Goal: Task Accomplishment & Management: Use online tool/utility

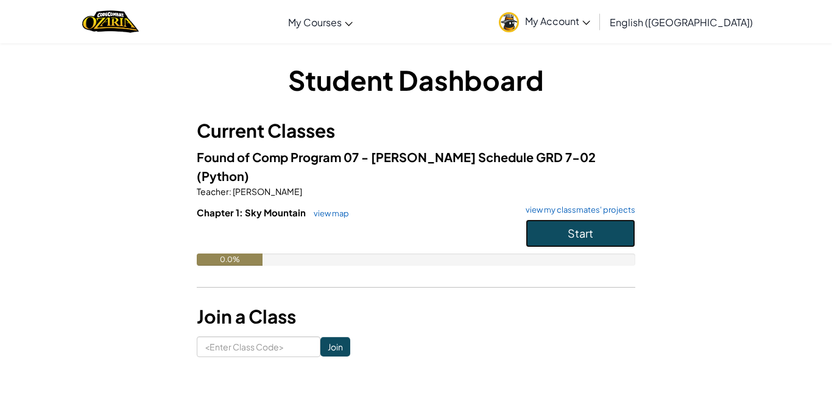
click at [568, 226] on span "Start" at bounding box center [580, 233] width 26 height 14
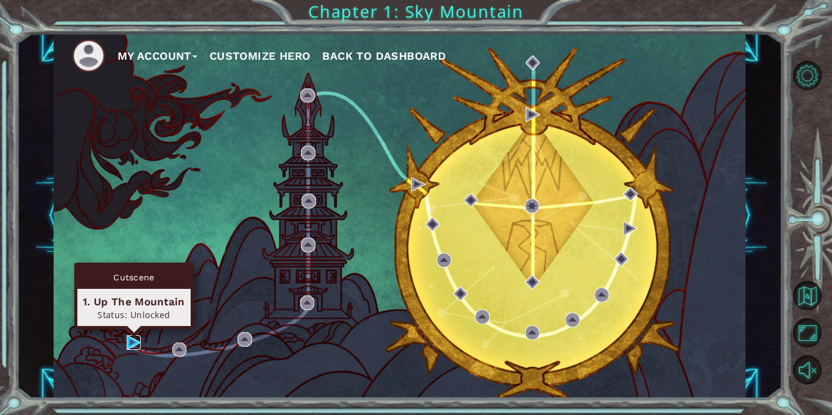
click at [128, 343] on img at bounding box center [134, 342] width 15 height 15
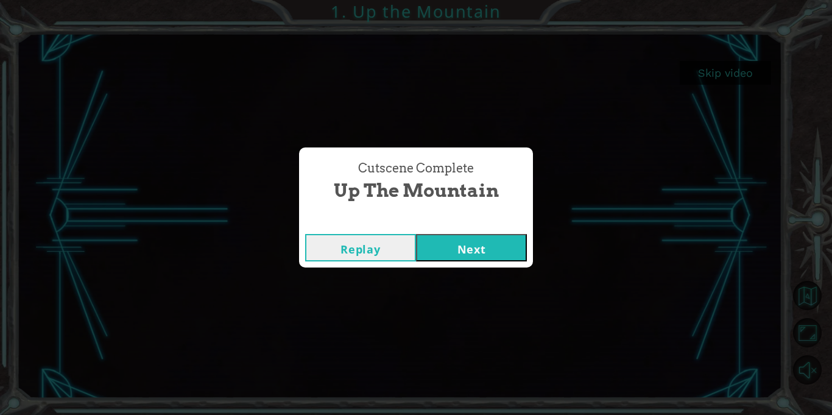
click at [451, 247] on button "Next" at bounding box center [471, 247] width 111 height 27
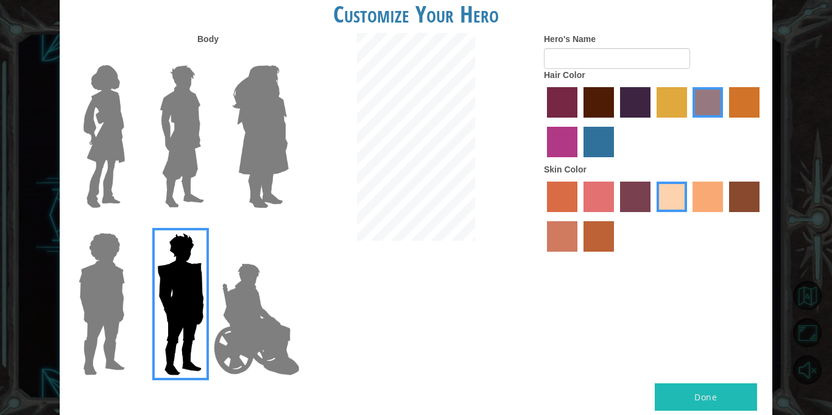
click at [183, 128] on img at bounding box center [182, 136] width 54 height 152
click at [209, 57] on input "Hero Lars" at bounding box center [209, 57] width 0 height 0
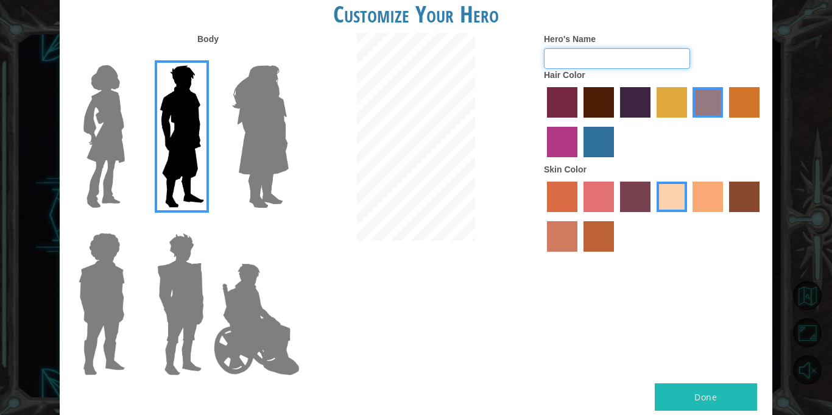
click at [591, 51] on input "Hero's Name" at bounding box center [617, 58] width 146 height 21
type input "[PERSON_NAME]"
click at [600, 136] on label "lachmara hair color" at bounding box center [598, 142] width 30 height 30
click at [579, 161] on input "lachmara hair color" at bounding box center [579, 161] width 0 height 0
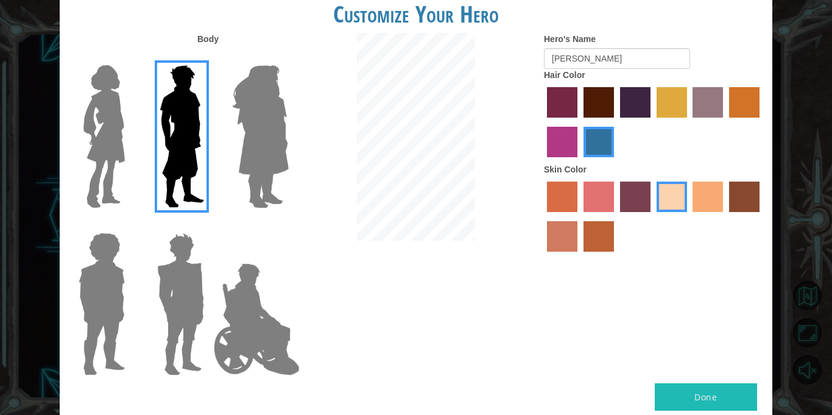
click at [711, 103] on label "bazaar hair color" at bounding box center [707, 102] width 30 height 30
click at [689, 122] on input "bazaar hair color" at bounding box center [689, 122] width 0 height 0
click at [284, 139] on img at bounding box center [260, 136] width 66 height 152
click at [288, 57] on input "Hero Amethyst" at bounding box center [288, 57] width 0 height 0
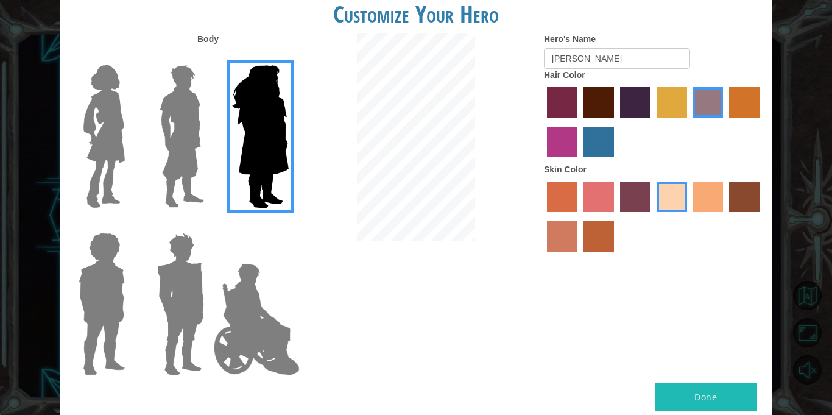
click at [194, 130] on img at bounding box center [182, 136] width 54 height 152
click at [209, 57] on input "Hero Lars" at bounding box center [209, 57] width 0 height 0
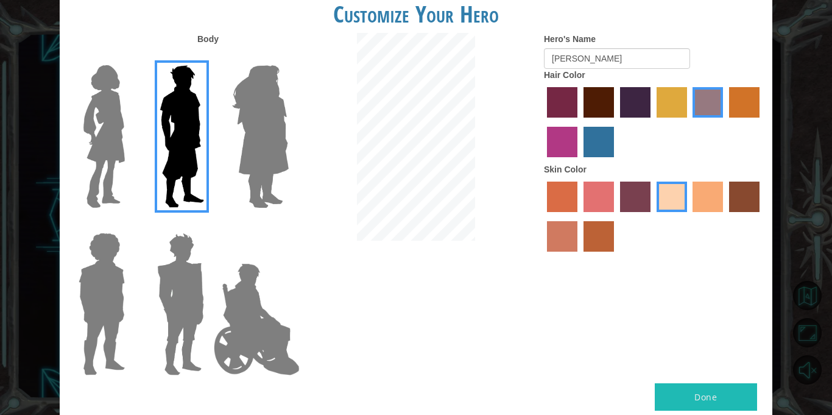
click at [701, 387] on button "Done" at bounding box center [706, 396] width 102 height 27
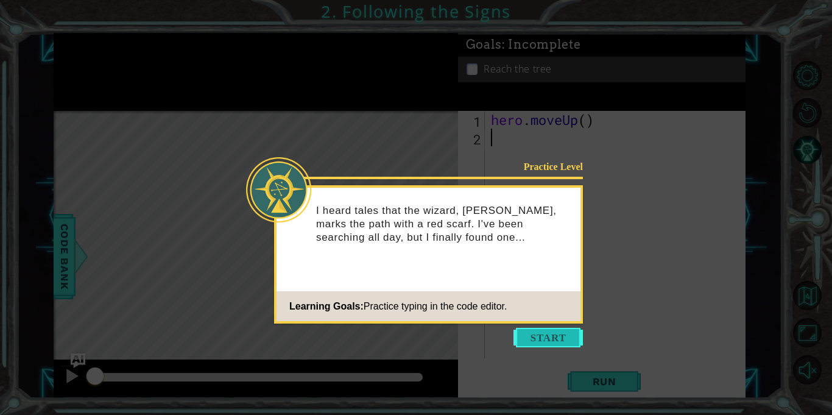
click at [549, 340] on button "Start" at bounding box center [547, 337] width 69 height 19
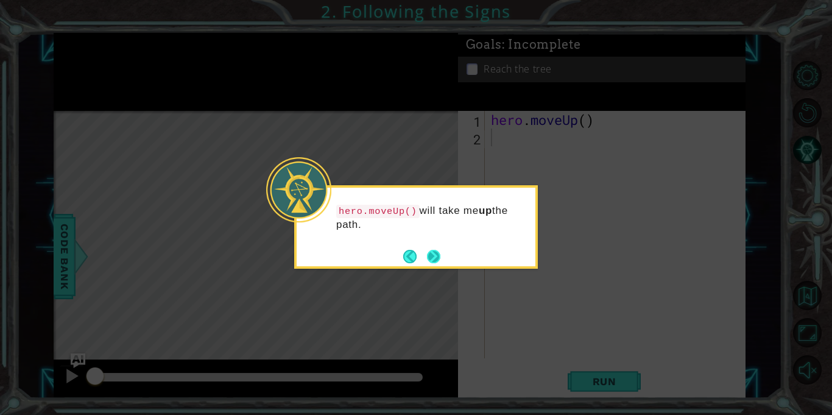
click at [434, 256] on button "Next" at bounding box center [434, 256] width 23 height 23
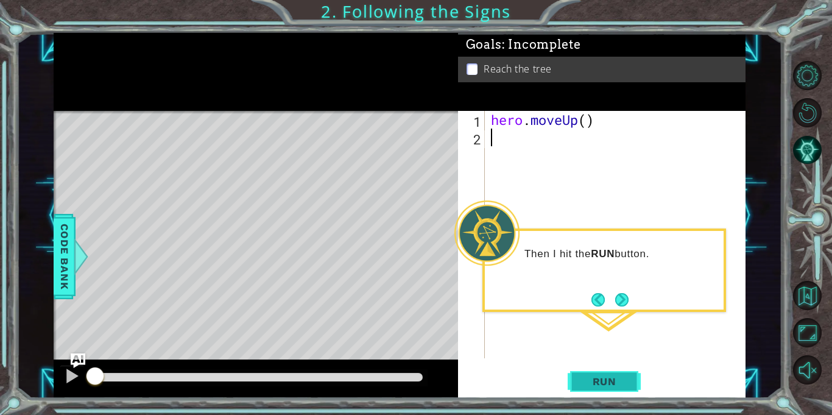
click at [589, 375] on span "Run" at bounding box center [604, 381] width 48 height 12
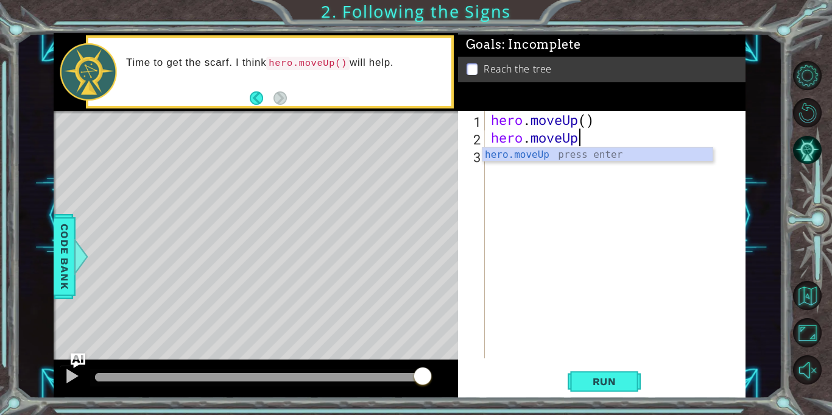
scroll to position [0, 4]
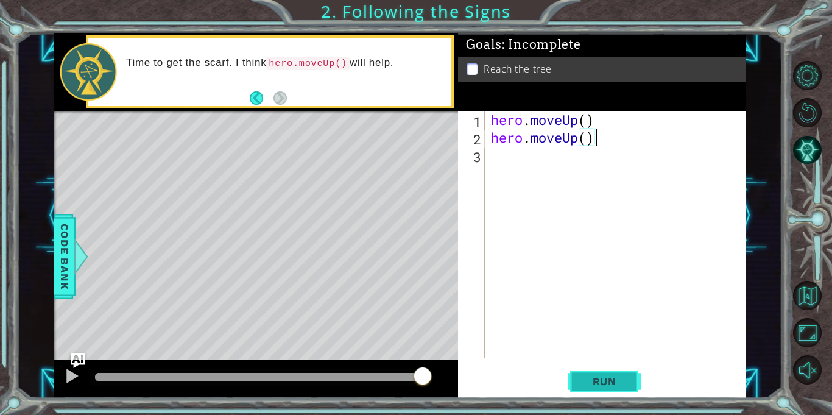
type textarea "hero.moveUp()"
click at [600, 384] on span "Run" at bounding box center [604, 381] width 48 height 12
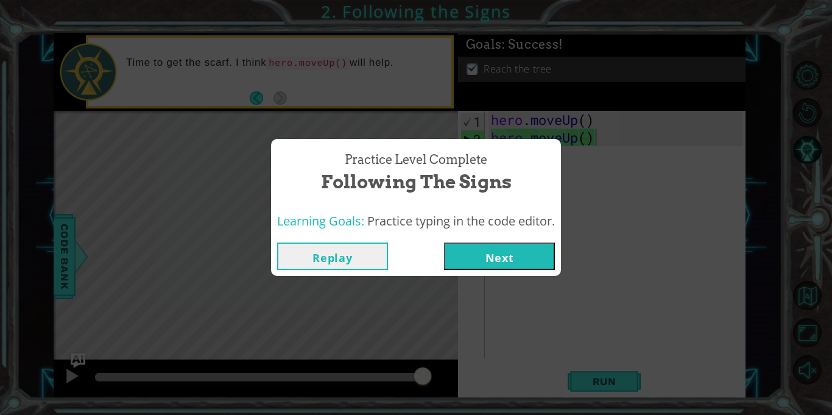
click at [494, 256] on button "Next" at bounding box center [499, 255] width 111 height 27
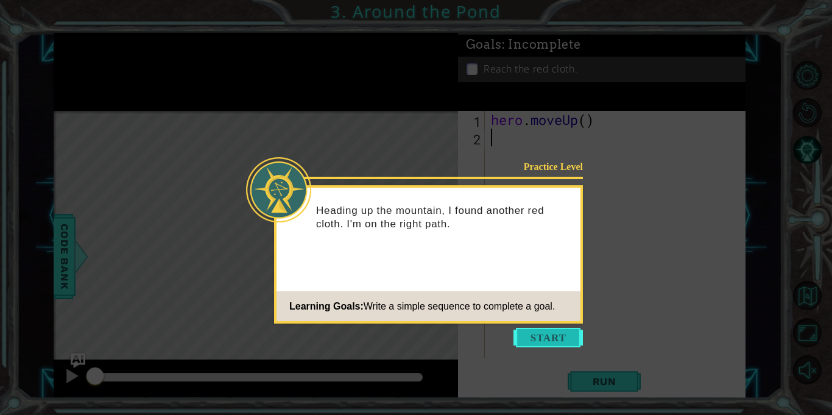
click at [536, 342] on button "Start" at bounding box center [547, 337] width 69 height 19
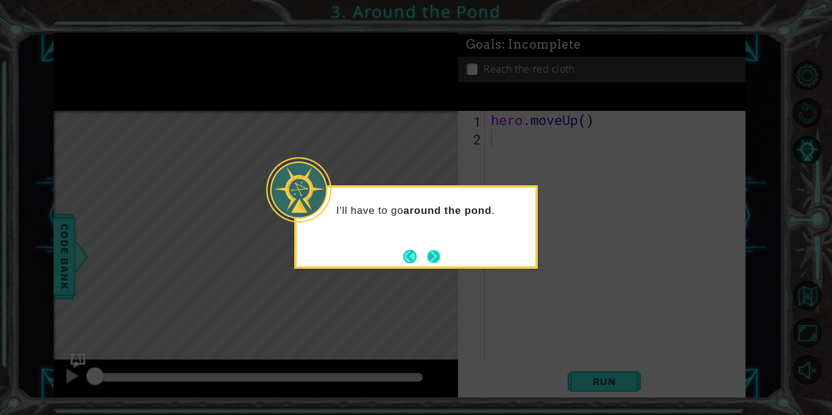
click at [431, 258] on button "Next" at bounding box center [433, 256] width 23 height 23
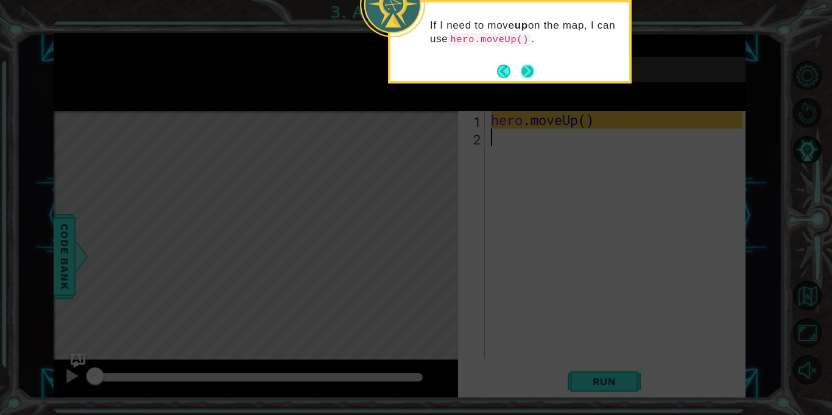
click at [525, 69] on button "Next" at bounding box center [527, 71] width 23 height 23
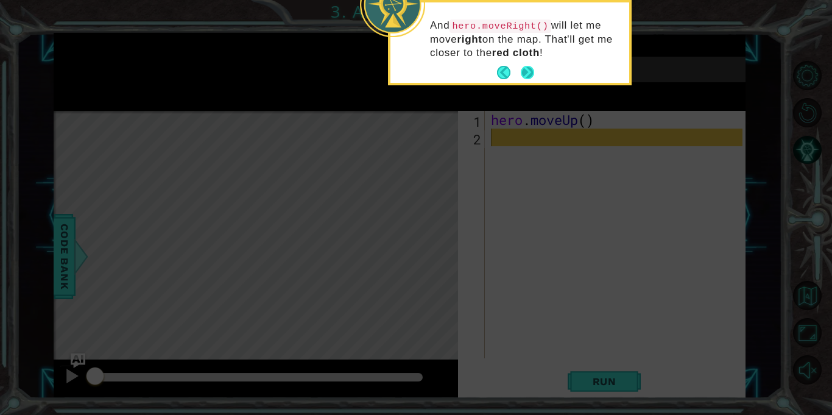
click at [527, 74] on button "Next" at bounding box center [527, 72] width 19 height 19
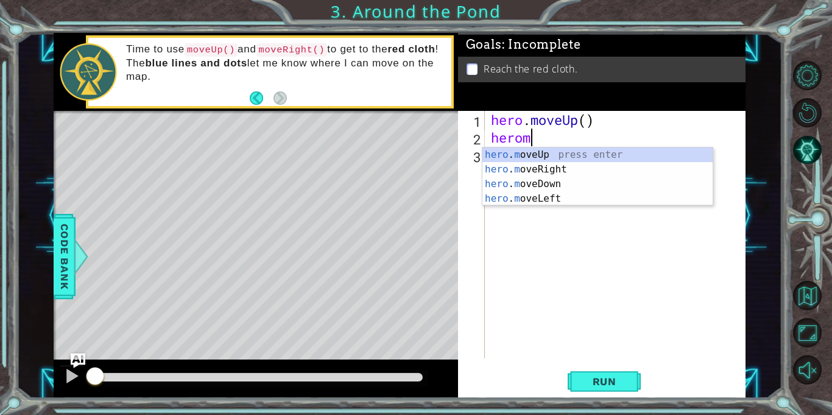
type textarea "heromov"
click at [558, 155] on div "hero . mov eUp press enter hero . mov eRight press enter hero . mov eDown press…" at bounding box center [597, 191] width 230 height 88
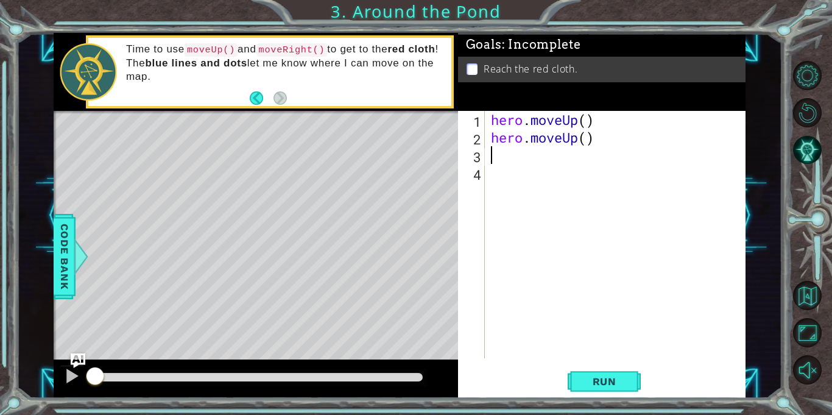
scroll to position [0, 0]
type textarea "her"
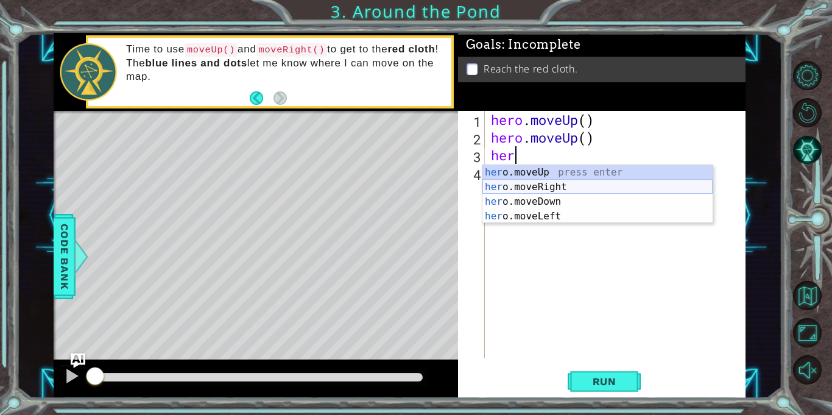
click at [563, 186] on div "her o.moveUp press enter her o.moveRight press enter her o.moveDown press enter…" at bounding box center [597, 209] width 230 height 88
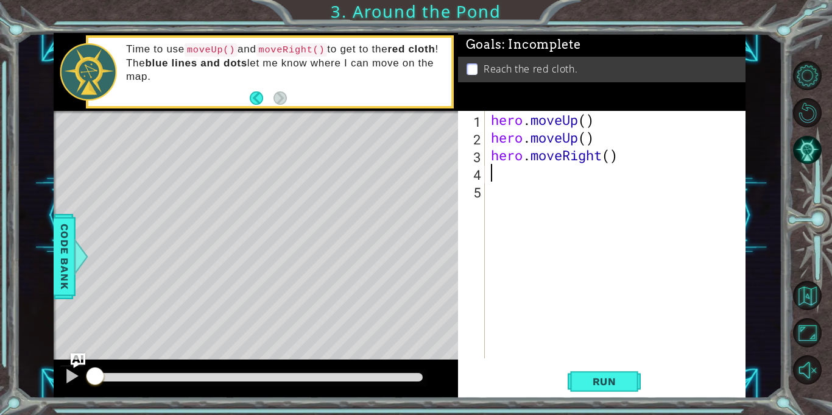
click at [563, 183] on div "hero . moveUp ( ) hero . moveUp ( ) hero . moveRight ( )" at bounding box center [618, 252] width 260 height 283
click at [560, 175] on div "hero . moveUp ( ) hero . moveUp ( ) hero . moveRight ( )" at bounding box center [618, 252] width 260 height 283
type textarea "\"
type textarea "hero.moveRight()"
click at [513, 178] on div "hero . moveUp ( ) hero . moveUp ( ) hero . moveRight ( )" at bounding box center [618, 252] width 260 height 283
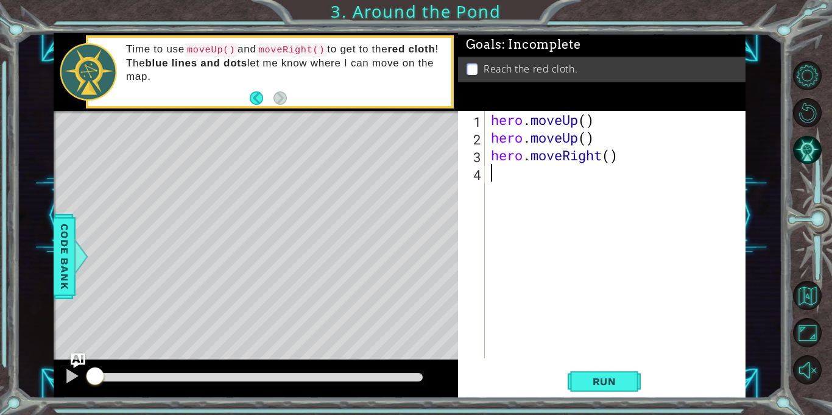
type textarea "he"
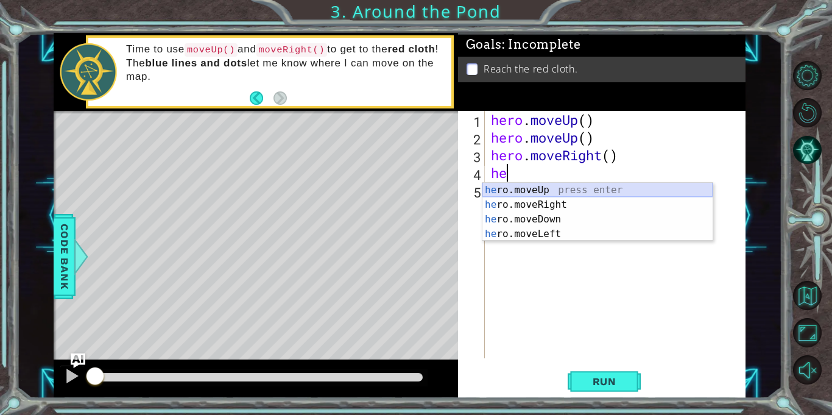
click at [513, 189] on div "he ro.moveUp press enter he ro.moveRight press enter he ro.moveDown press enter…" at bounding box center [597, 227] width 230 height 88
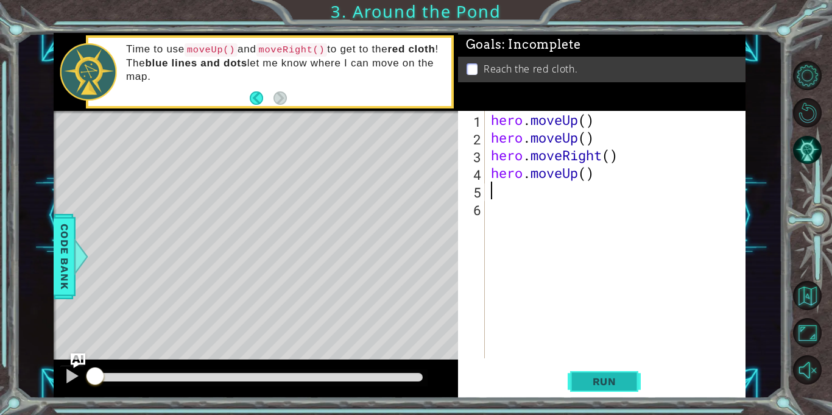
click at [619, 384] on span "Run" at bounding box center [604, 381] width 48 height 12
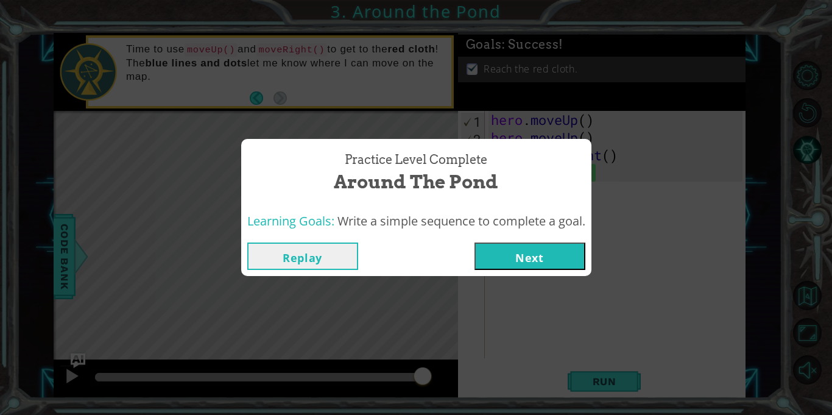
click at [528, 257] on button "Next" at bounding box center [529, 255] width 111 height 27
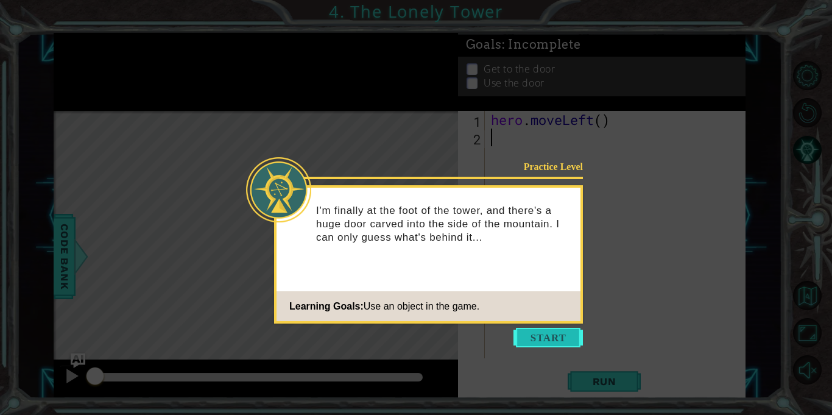
click at [541, 340] on button "Start" at bounding box center [547, 337] width 69 height 19
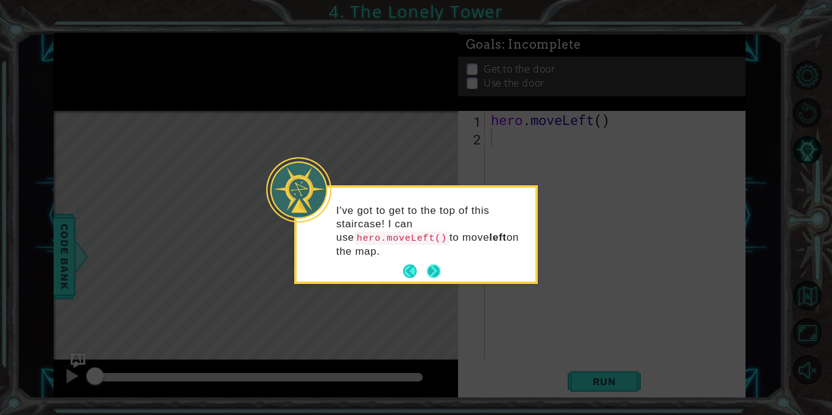
click at [434, 269] on button "Next" at bounding box center [433, 271] width 18 height 18
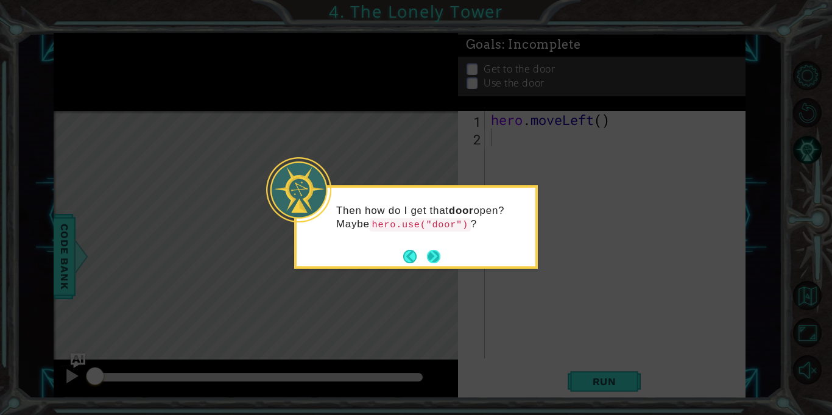
click at [435, 257] on button "Next" at bounding box center [433, 255] width 13 height 13
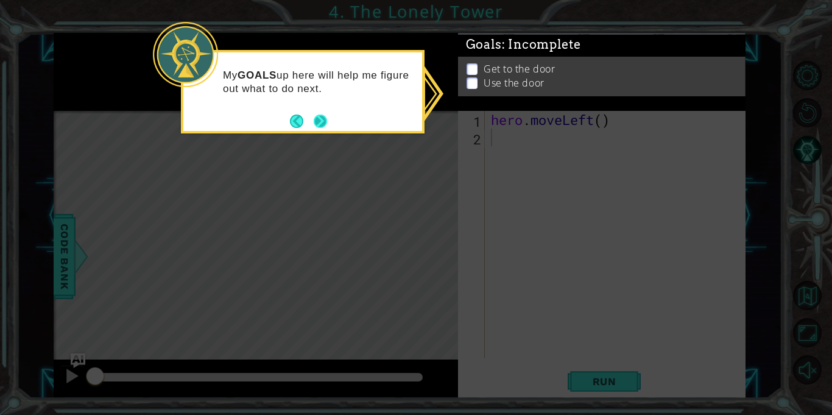
click at [320, 121] on button "Next" at bounding box center [320, 121] width 23 height 23
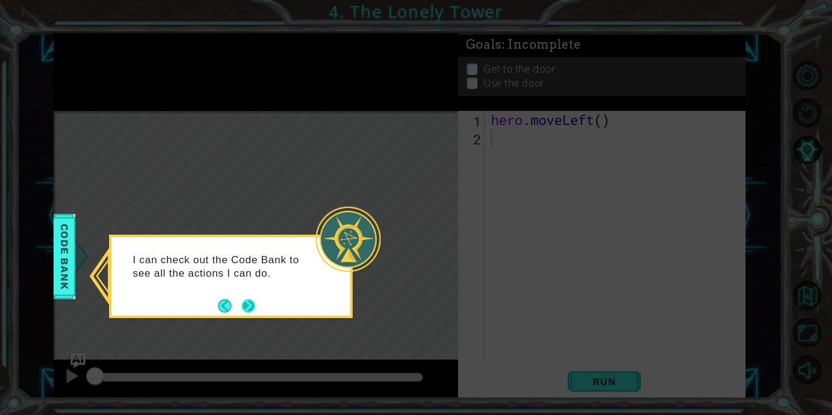
click at [244, 308] on button "Next" at bounding box center [248, 305] width 21 height 21
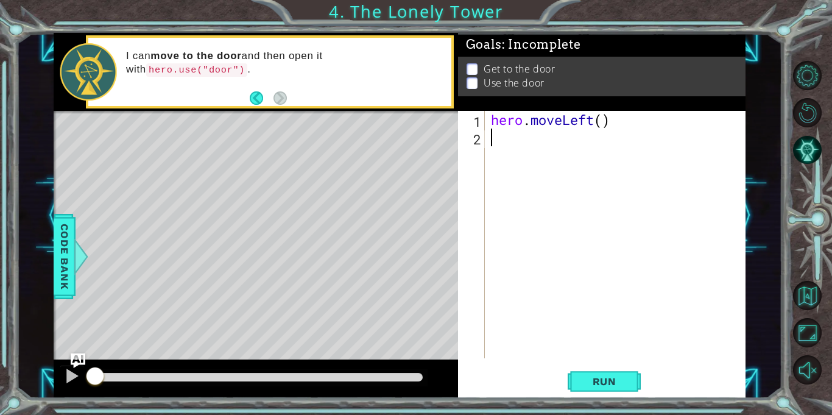
click at [527, 146] on div "hero . moveLeft ( )" at bounding box center [618, 252] width 260 height 283
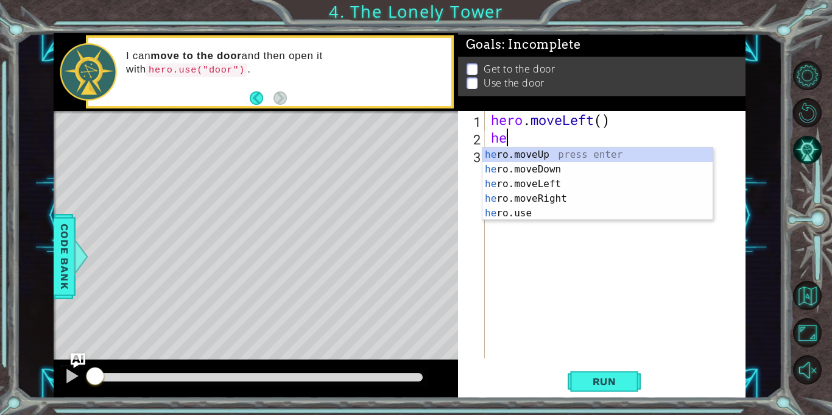
type textarea "hero"
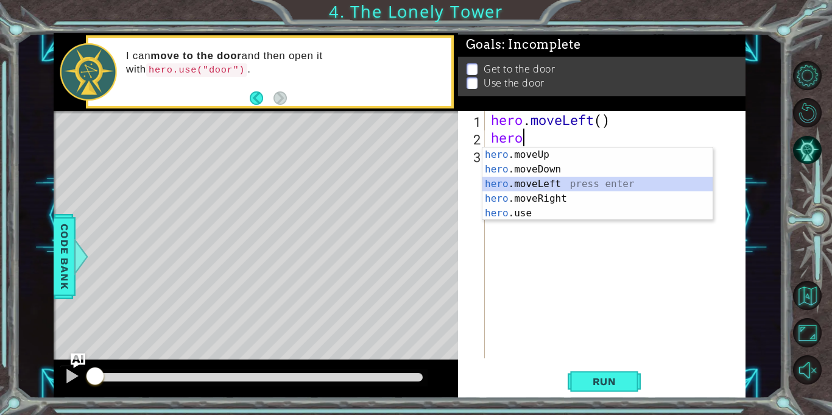
click at [523, 184] on div "hero .moveUp press enter hero .moveDown press enter hero .moveLeft press enter …" at bounding box center [597, 198] width 230 height 102
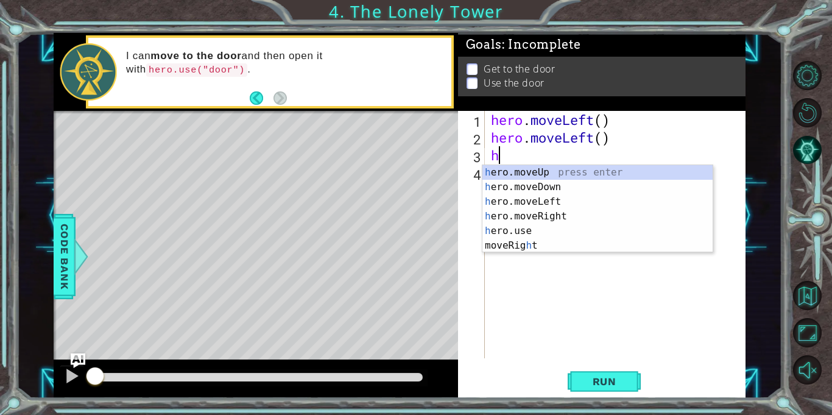
type textarea "hero"
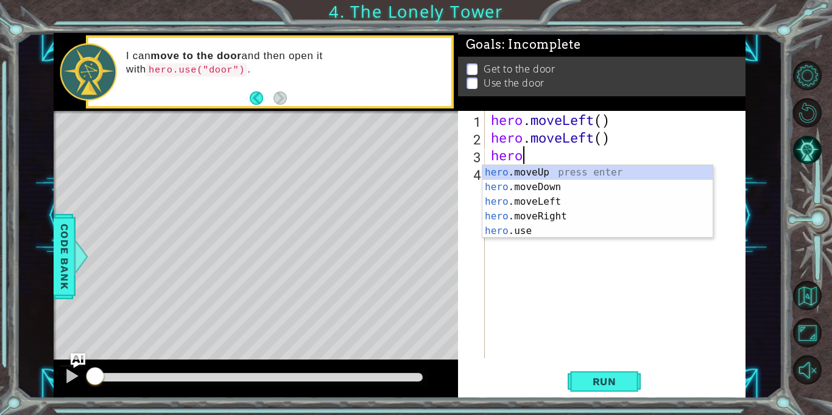
scroll to position [0, 1]
click at [556, 173] on div "hero .moveUp press enter hero .moveDown press enter hero .moveLeft press enter …" at bounding box center [597, 216] width 230 height 102
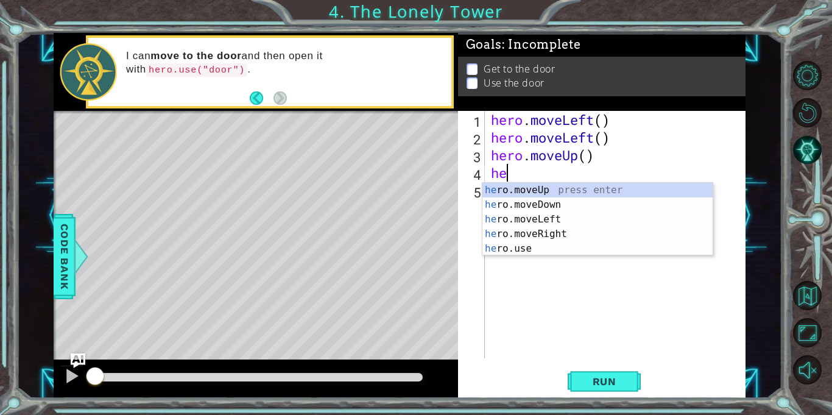
type textarea "hero"
click at [549, 192] on div "hero .moveUp press enter hero .moveDown press enter hero .moveLeft press enter …" at bounding box center [597, 234] width 230 height 102
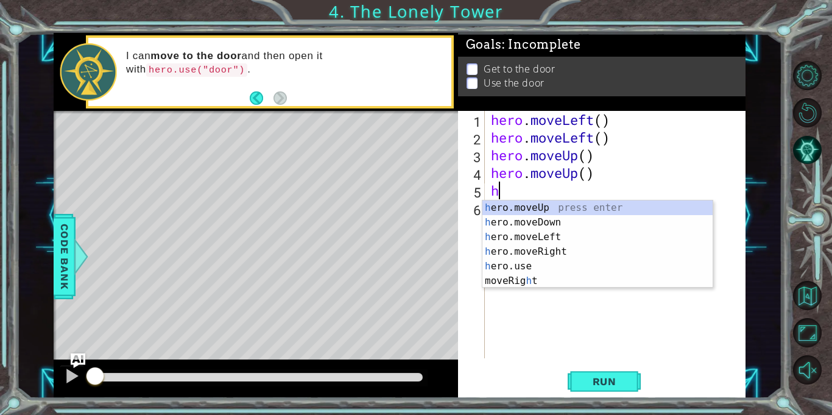
type textarea "hero"
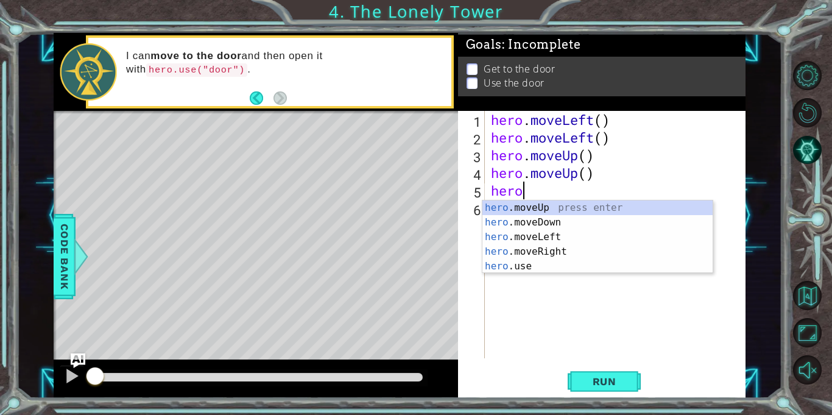
scroll to position [0, 1]
click at [559, 254] on div "hero .moveUp press enter hero .moveDown press enter hero .moveLeft press enter …" at bounding box center [597, 251] width 230 height 102
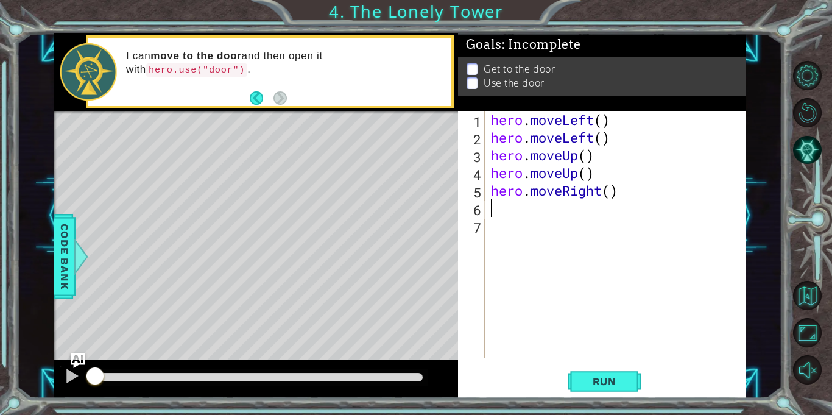
scroll to position [0, 0]
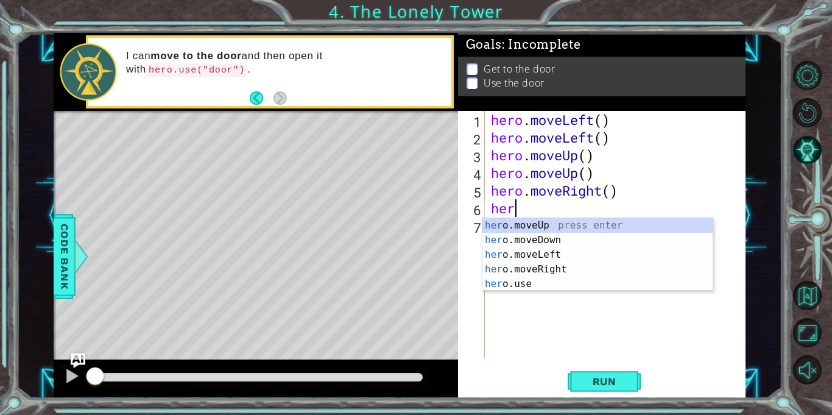
type textarea "hero"
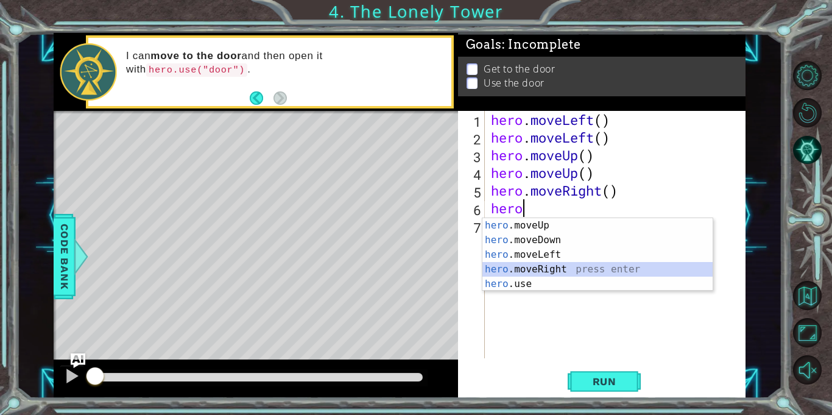
click at [558, 270] on div "hero .moveUp press enter hero .moveDown press enter hero .moveLeft press enter …" at bounding box center [597, 269] width 230 height 102
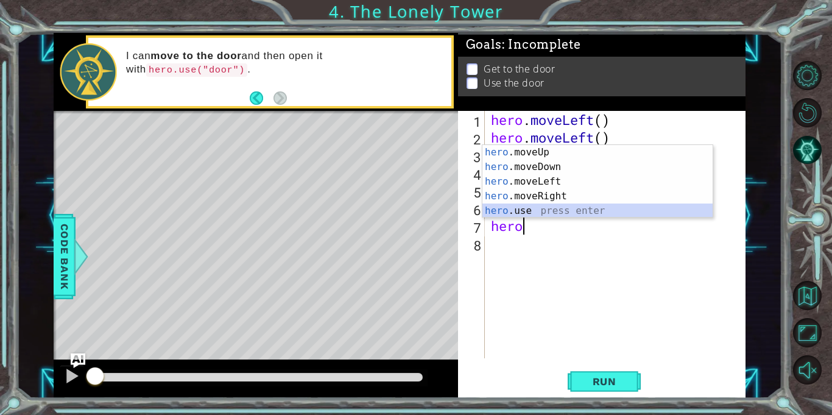
click at [535, 208] on div "hero .moveUp press enter hero .moveDown press enter hero .moveLeft press enter …" at bounding box center [597, 196] width 230 height 102
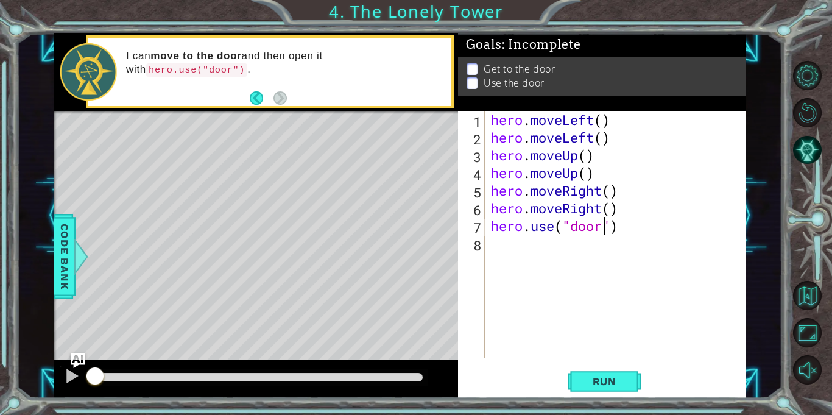
scroll to position [0, 5]
type textarea "hero.use("door")"
click at [591, 376] on span "Run" at bounding box center [604, 381] width 48 height 12
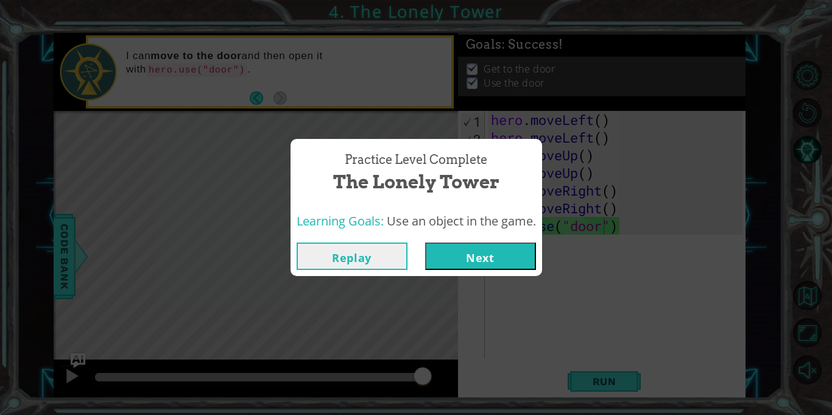
click at [474, 253] on button "Next" at bounding box center [480, 255] width 111 height 27
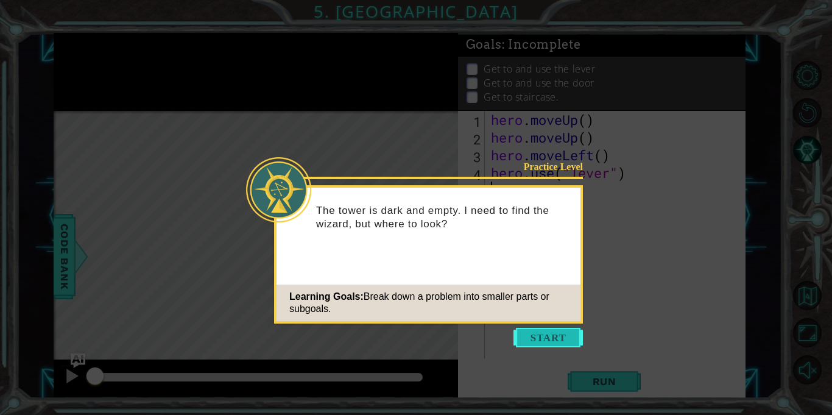
click at [534, 340] on button "Start" at bounding box center [547, 337] width 69 height 19
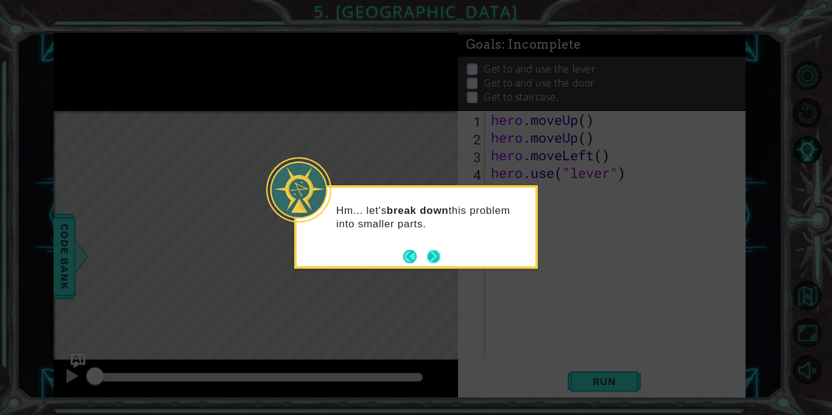
click at [434, 260] on button "Next" at bounding box center [433, 256] width 15 height 15
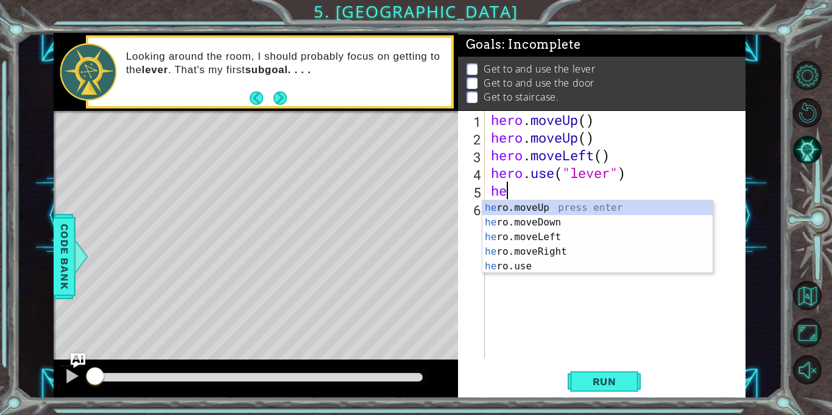
type textarea "heor"
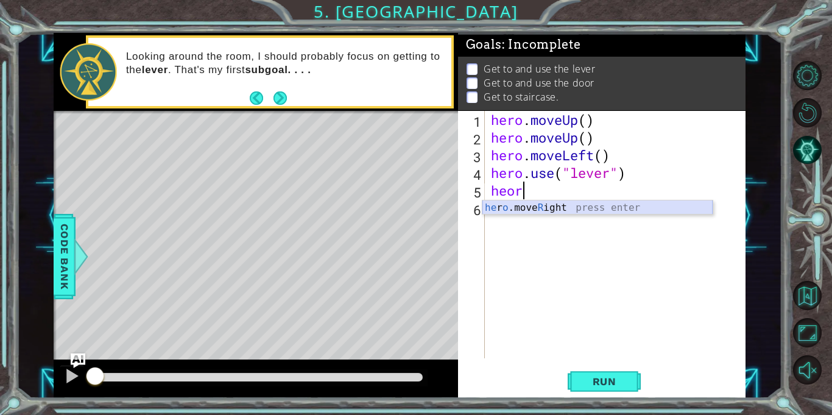
click at [587, 209] on div "he r o .move R ight press enter" at bounding box center [597, 222] width 230 height 44
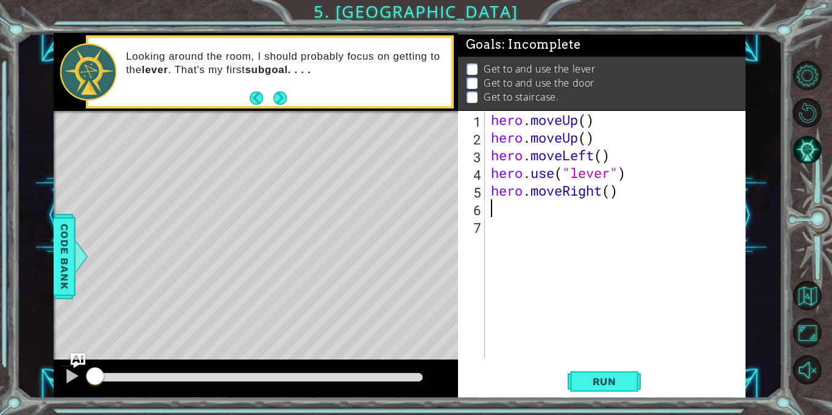
type textarea "he"
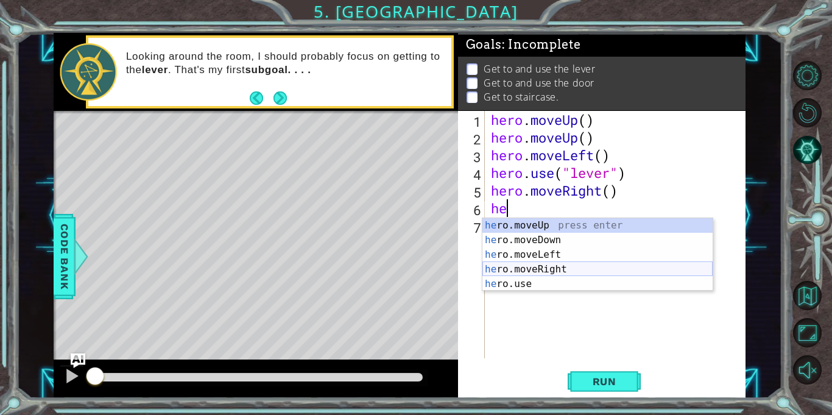
click at [542, 270] on div "he ro.moveUp press enter he ro.moveDown press enter he ro.moveLeft press enter …" at bounding box center [597, 269] width 230 height 102
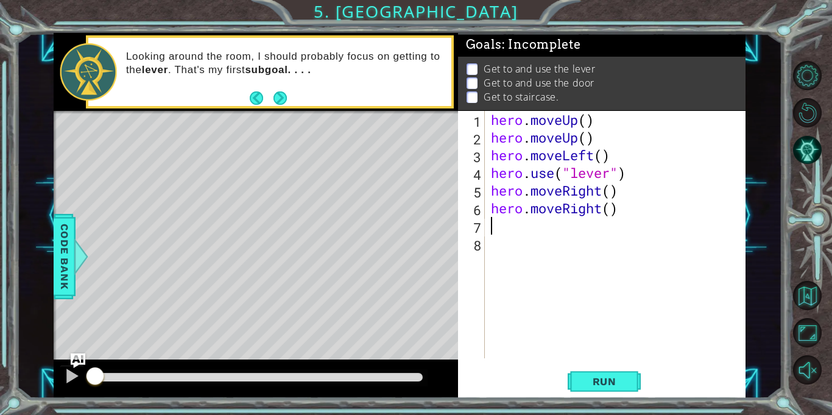
type textarea "n"
type textarea "h"
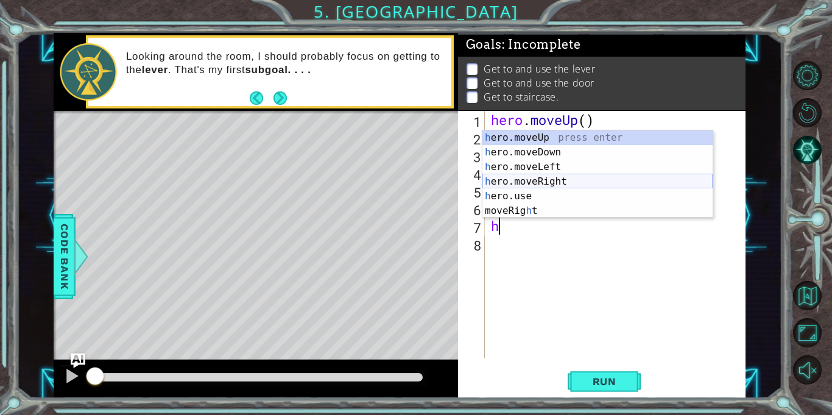
click at [547, 180] on div "h ero.moveUp press enter h ero.moveDown press enter h ero.moveLeft press enter …" at bounding box center [597, 188] width 230 height 117
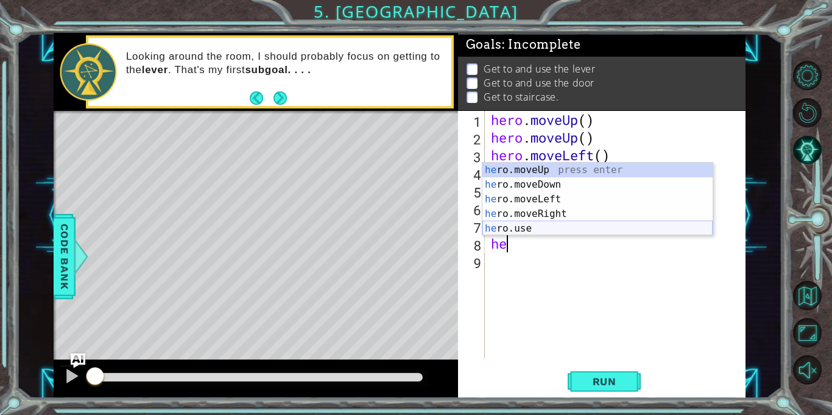
click at [563, 229] on div "he ro.moveUp press enter he ro.moveDown press enter he ro.moveLeft press enter …" at bounding box center [597, 214] width 230 height 102
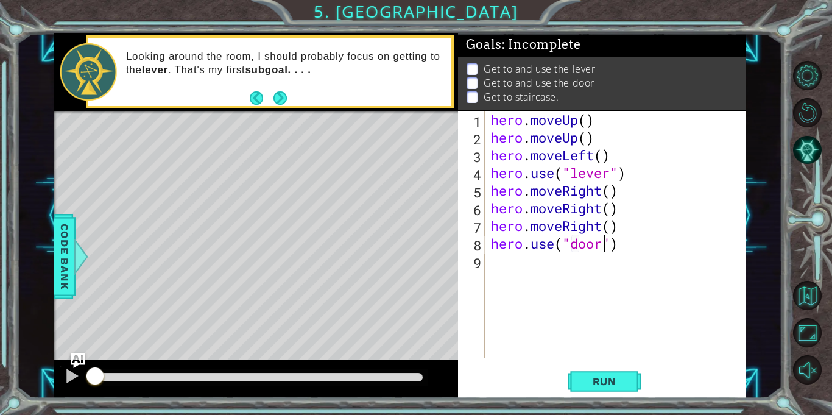
scroll to position [0, 5]
type textarea "hero.use("door")"
click at [608, 384] on span "Run" at bounding box center [604, 381] width 48 height 12
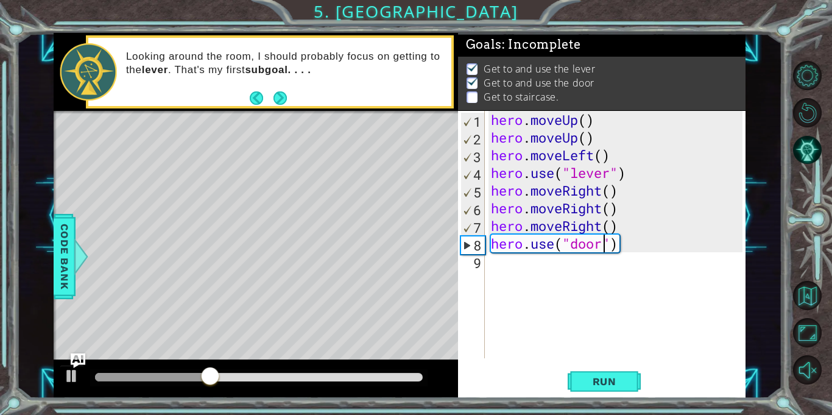
click at [546, 273] on div "hero . moveUp ( ) hero . moveUp ( ) hero . moveLeft ( ) hero . use ( "lever" ) …" at bounding box center [618, 252] width 260 height 283
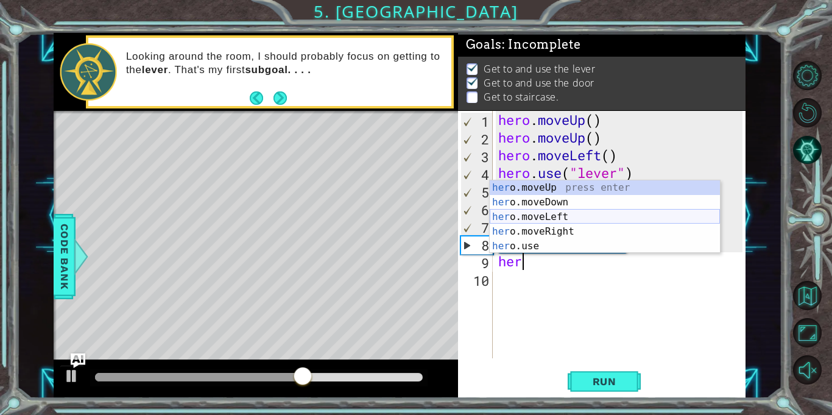
type textarea "hero"
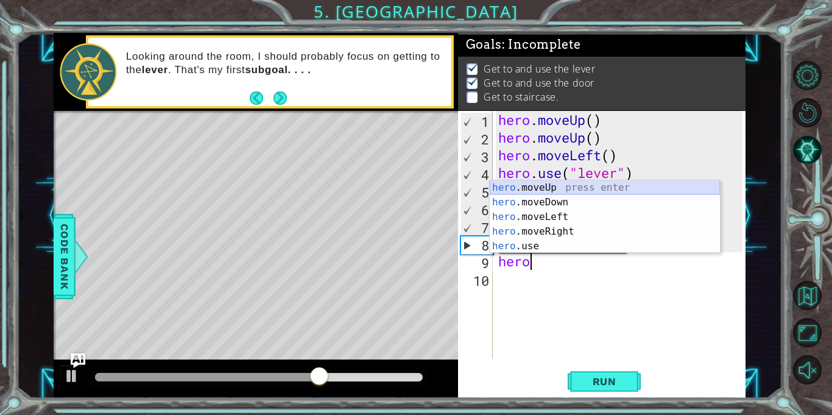
click at [586, 184] on div "hero .moveUp press enter hero .moveDown press enter hero .moveLeft press enter …" at bounding box center [605, 231] width 230 height 102
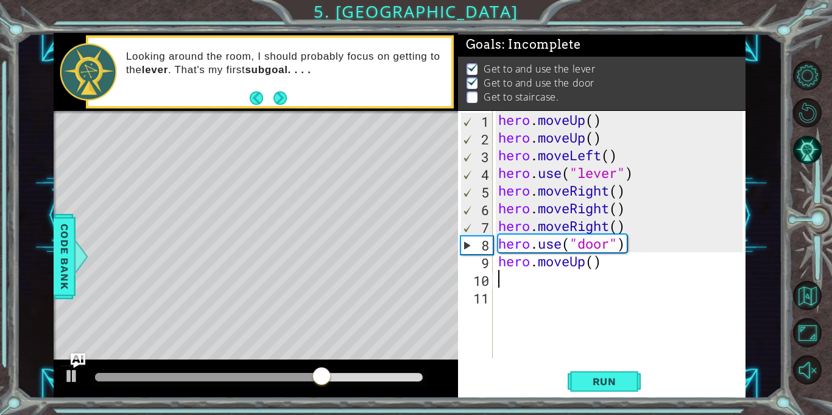
scroll to position [0, 0]
click at [525, 283] on div "hero . moveUp ( ) hero . moveUp ( ) hero . moveLeft ( ) hero . use ( "lever" ) …" at bounding box center [622, 252] width 253 height 283
type textarea "h"
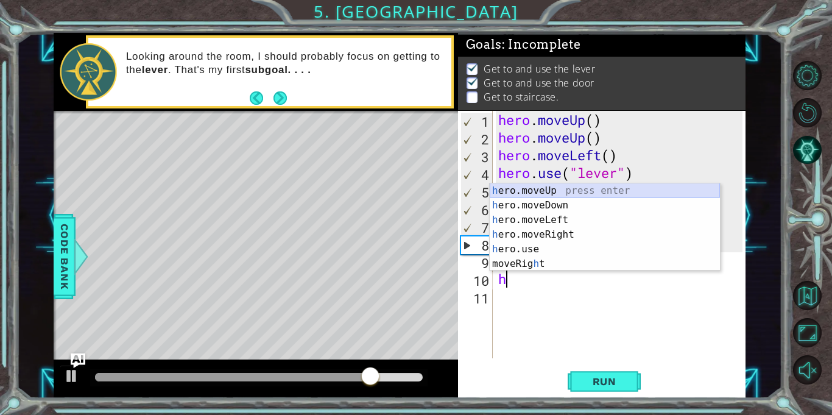
click at [548, 186] on div "h ero.moveUp press enter h ero.moveDown press enter h ero.moveLeft press enter …" at bounding box center [605, 241] width 230 height 117
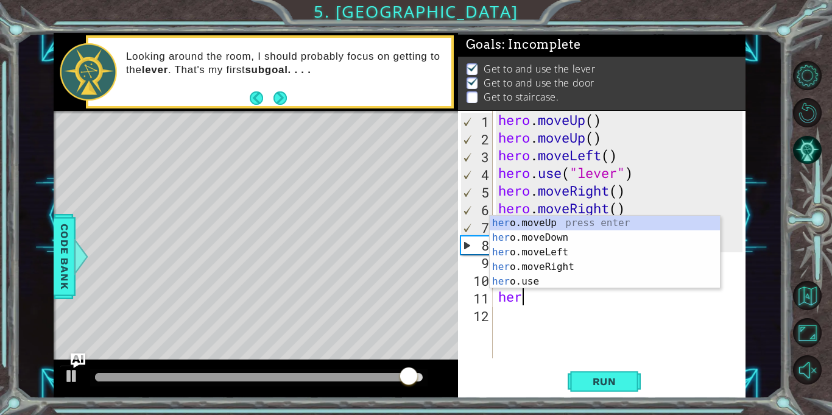
type textarea "hero"
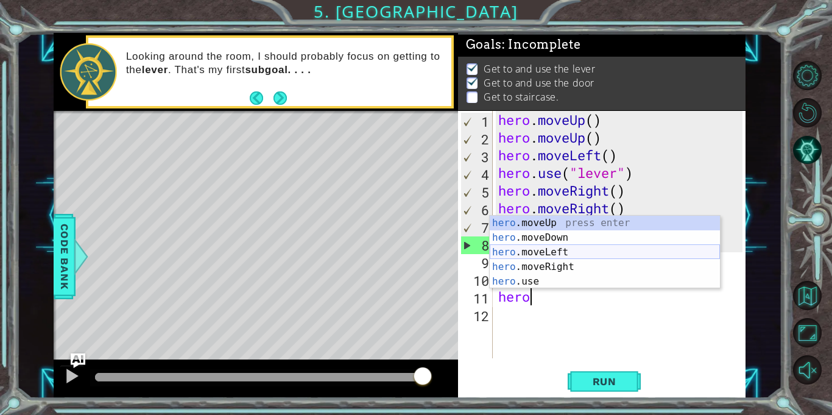
click at [550, 251] on div "hero .moveUp press enter hero .moveDown press enter hero .moveLeft press enter …" at bounding box center [605, 267] width 230 height 102
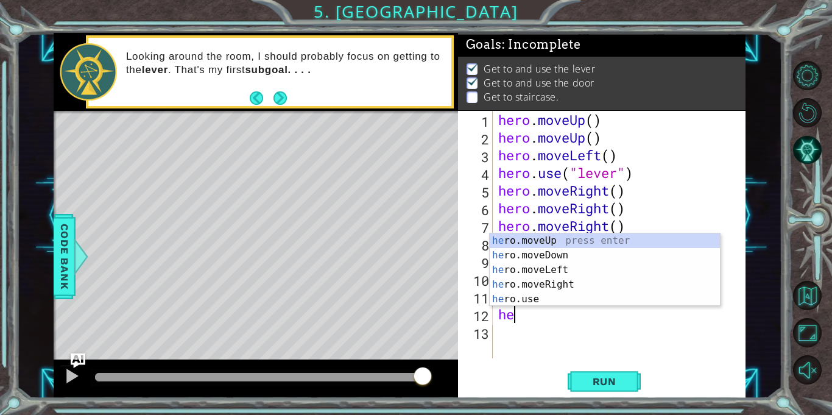
type textarea "hero"
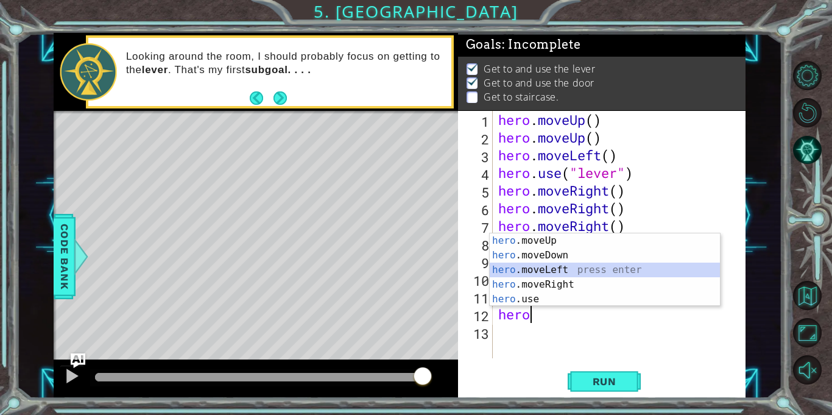
click at [571, 272] on div "hero .moveUp press enter hero .moveDown press enter hero .moveLeft press enter …" at bounding box center [605, 284] width 230 height 102
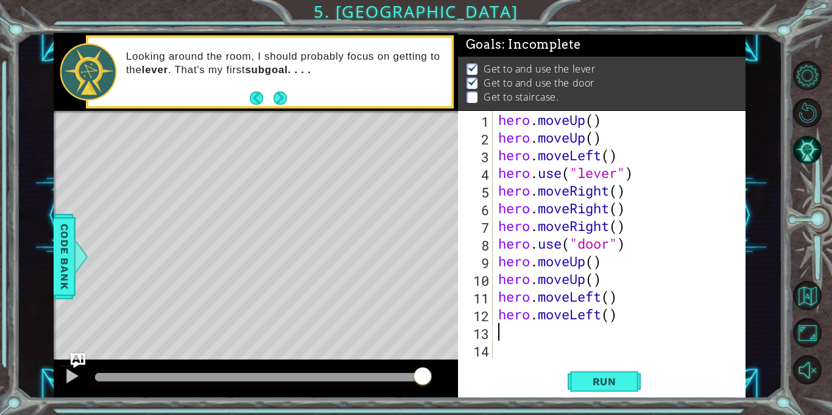
type textarea "h"
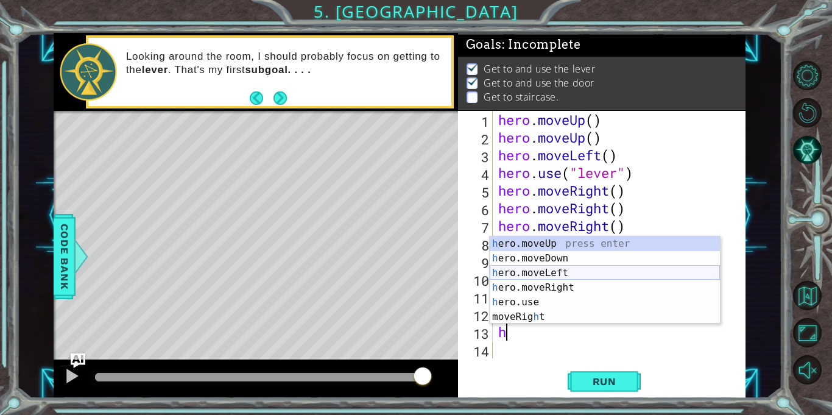
click at [549, 275] on div "h ero.moveUp press enter h ero.moveDown press enter h ero.moveLeft press enter …" at bounding box center [605, 294] width 230 height 117
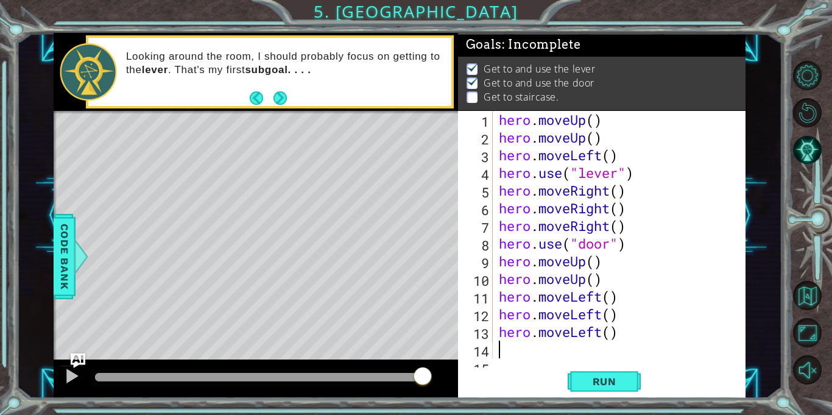
scroll to position [18, 0]
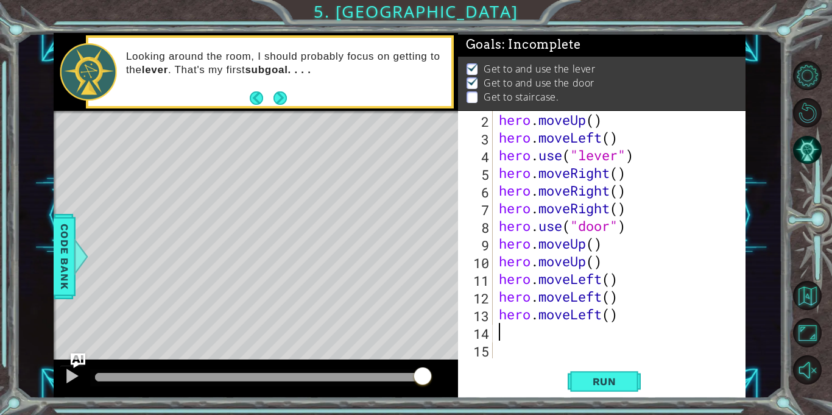
type textarea "he"
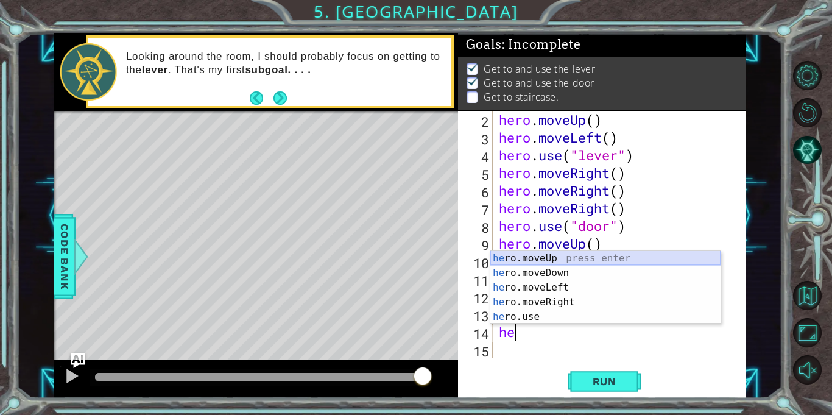
click at [567, 259] on div "he ro.moveUp press enter he ro.moveDown press enter he ro.moveLeft press enter …" at bounding box center [605, 302] width 230 height 102
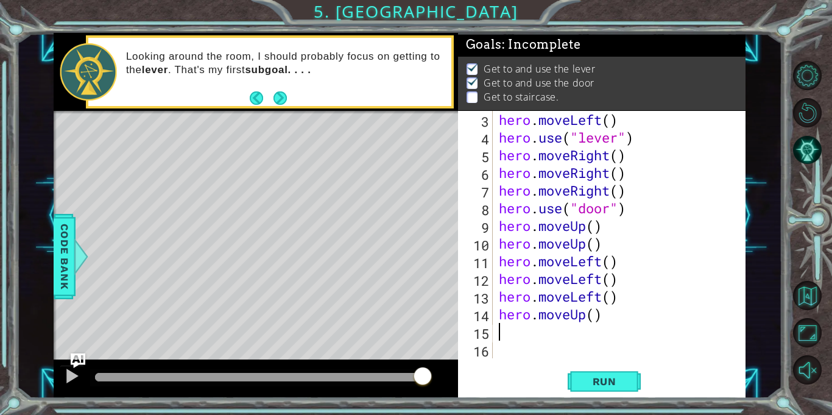
scroll to position [35, 0]
click at [605, 377] on span "Run" at bounding box center [604, 381] width 48 height 12
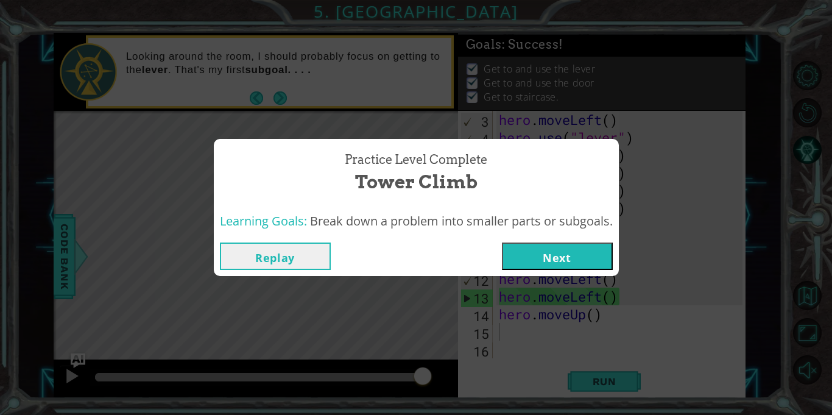
click at [588, 261] on button "Next" at bounding box center [557, 255] width 111 height 27
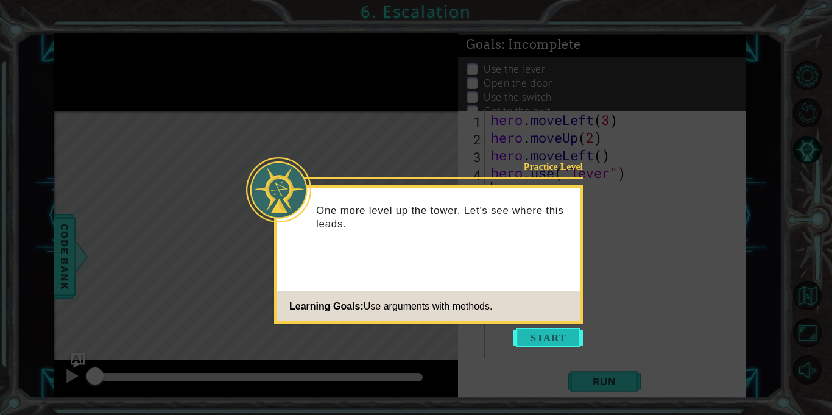
click at [561, 332] on button "Start" at bounding box center [547, 337] width 69 height 19
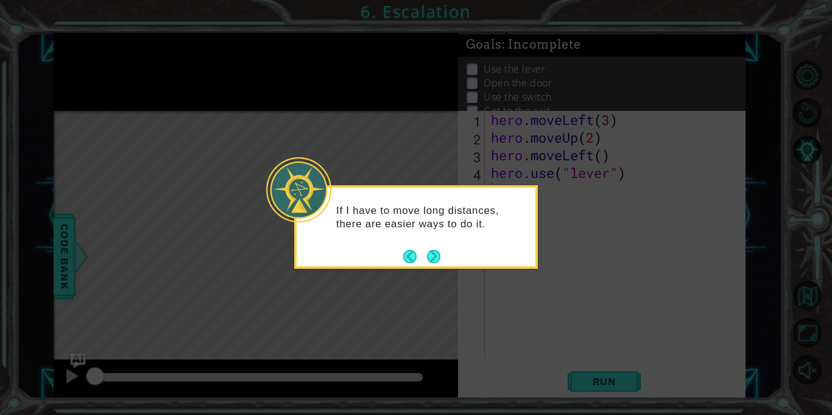
click at [444, 263] on div "If I have to move long distances, there are easier ways to do it." at bounding box center [416, 226] width 244 height 83
click at [432, 255] on button "Next" at bounding box center [433, 256] width 23 height 23
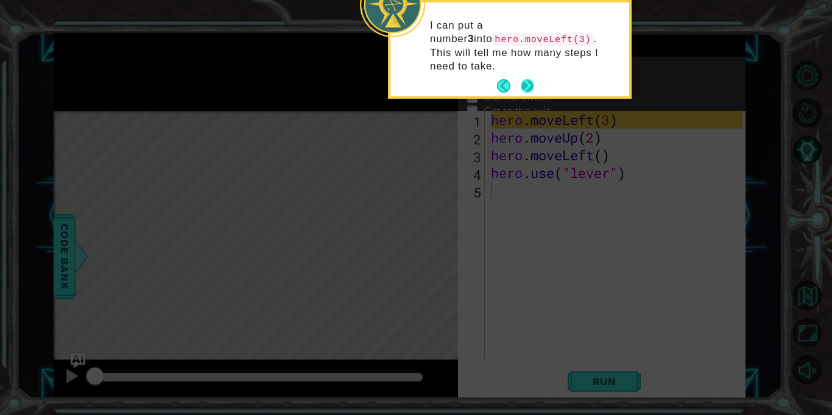
click at [524, 76] on button "Next" at bounding box center [527, 86] width 20 height 20
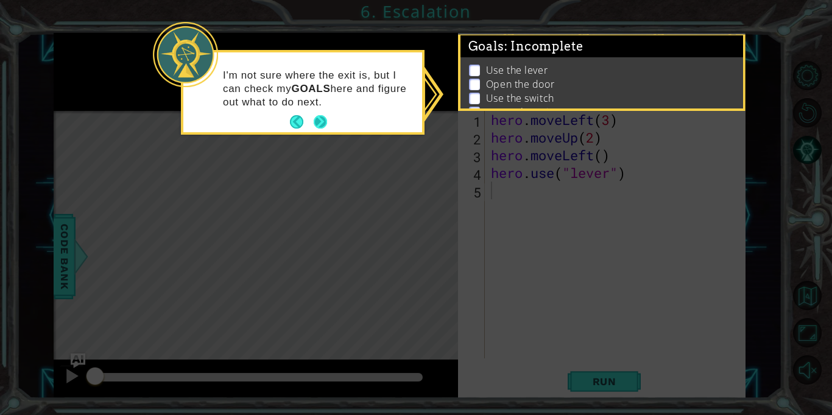
click at [323, 119] on button "Next" at bounding box center [320, 122] width 18 height 18
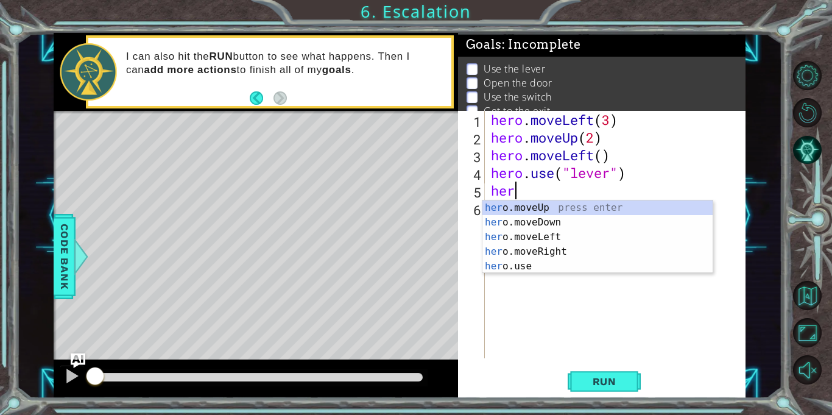
scroll to position [0, 1]
click at [496, 237] on div "hero .moveUp press enter hero .moveDown press enter hero .moveLeft press enter …" at bounding box center [597, 251] width 230 height 102
type textarea "hero.moveLeft(1)"
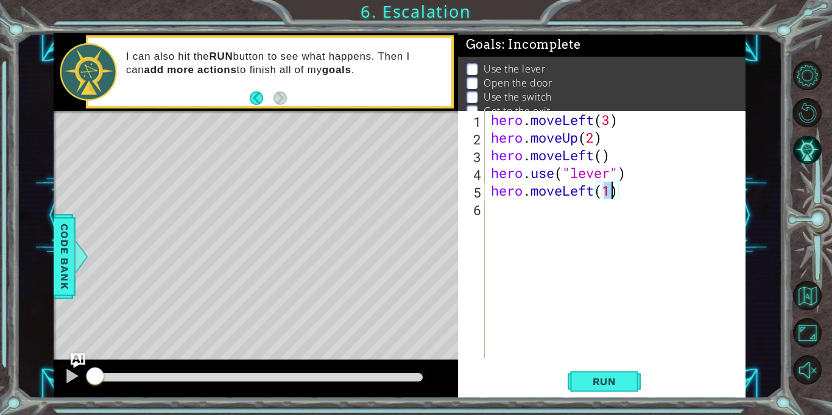
click at [514, 214] on div "hero . moveLeft ( 3 ) hero . moveUp ( 2 ) hero . moveLeft ( ) hero . use ( "lev…" at bounding box center [618, 252] width 260 height 283
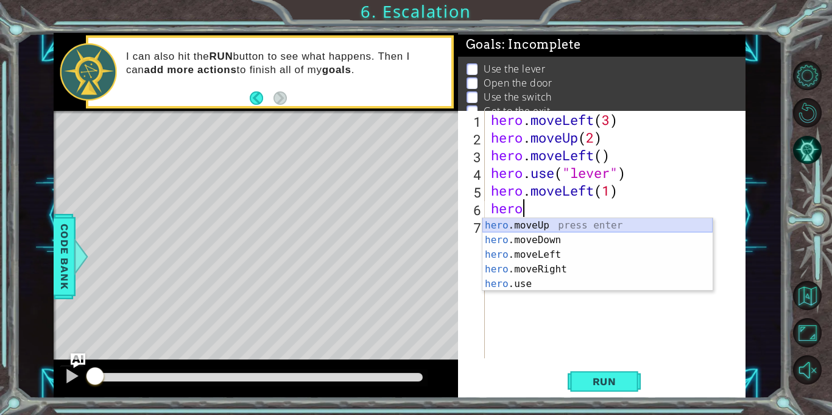
click at [567, 230] on div "hero .moveUp press enter hero .moveDown press enter hero .moveLeft press enter …" at bounding box center [597, 269] width 230 height 102
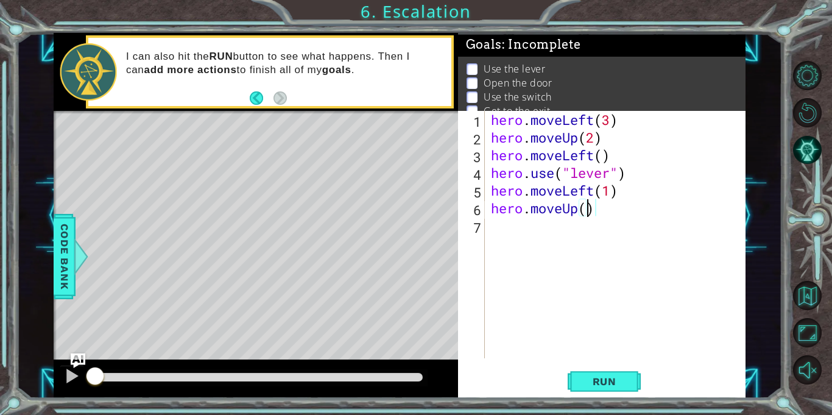
type textarea "hero.moveUp(2)"
click at [529, 232] on div "hero . moveLeft ( 3 ) hero . moveUp ( 2 ) hero . moveLeft ( ) hero . use ( "lev…" at bounding box center [618, 252] width 260 height 283
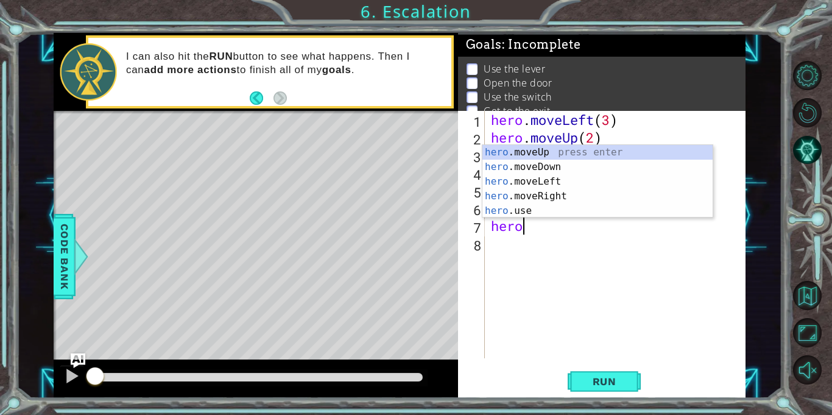
scroll to position [0, 1]
click at [578, 199] on div "hero .moveUp press enter hero .moveDown press enter hero .moveLeft press enter …" at bounding box center [597, 196] width 230 height 102
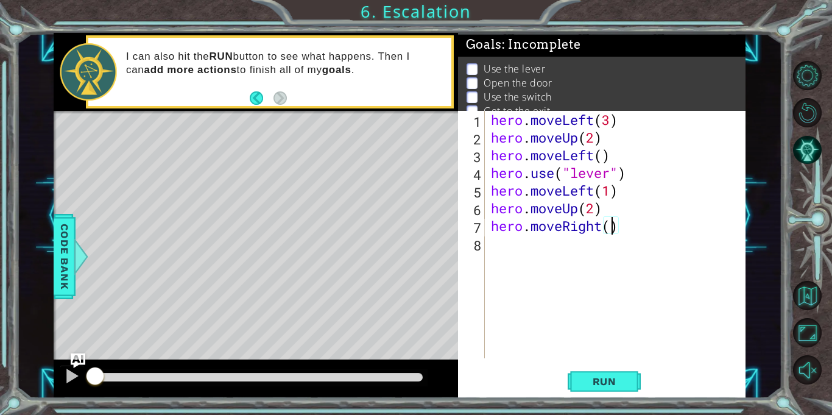
type textarea "hero.moveRight(2)"
click at [524, 249] on div "hero . moveLeft ( 3 ) hero . moveUp ( 2 ) hero . moveLeft ( ) hero . use ( "lev…" at bounding box center [618, 252] width 260 height 283
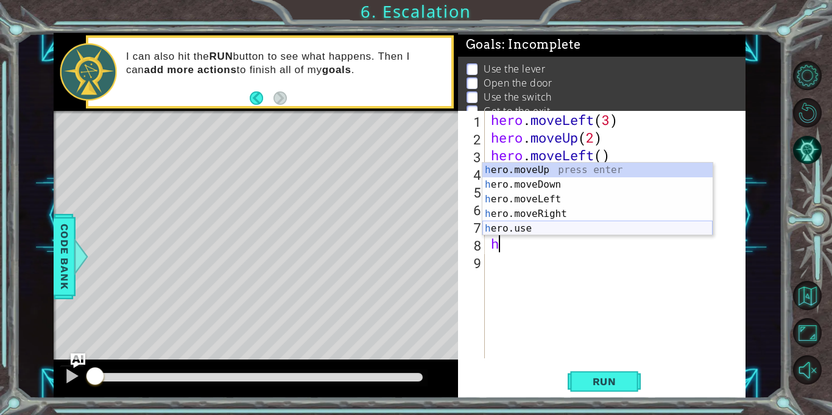
click at [536, 233] on div "h ero.moveUp press enter h ero.moveDown press enter h ero.moveLeft press enter …" at bounding box center [597, 214] width 230 height 102
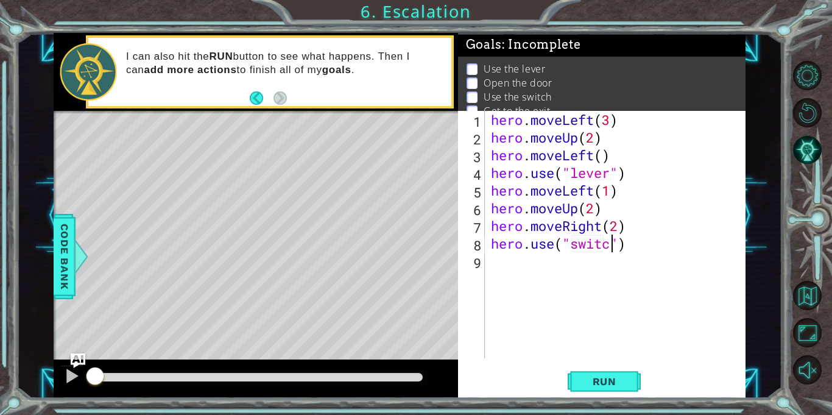
type textarea "hero.use("switch")"
click at [544, 270] on div "hero . moveLeft ( 3 ) hero . moveUp ( 2 ) hero . moveLeft ( ) hero . use ( "lev…" at bounding box center [618, 252] width 260 height 283
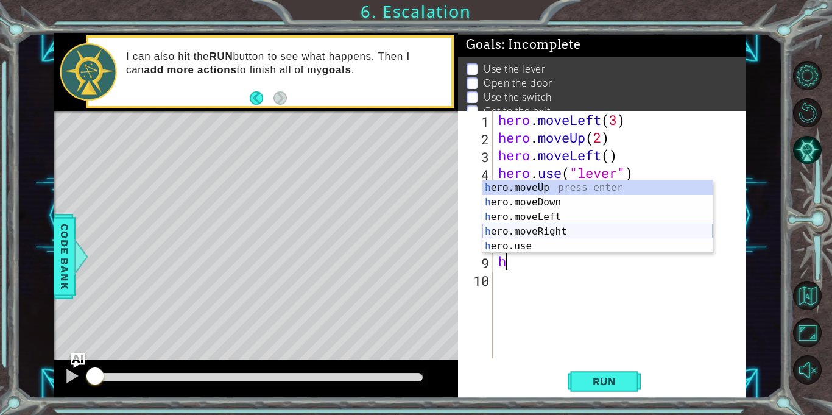
click at [569, 229] on div "h ero.moveUp press enter h ero.moveDown press enter h ero.moveLeft press enter …" at bounding box center [597, 231] width 230 height 102
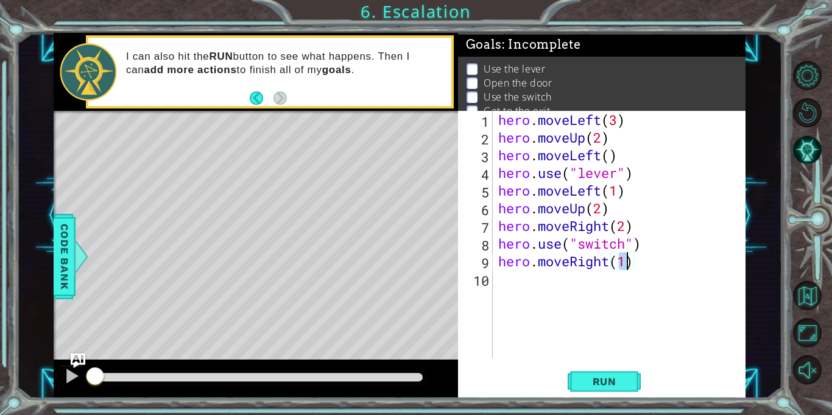
scroll to position [0, 5]
click at [599, 387] on span "Run" at bounding box center [604, 381] width 48 height 12
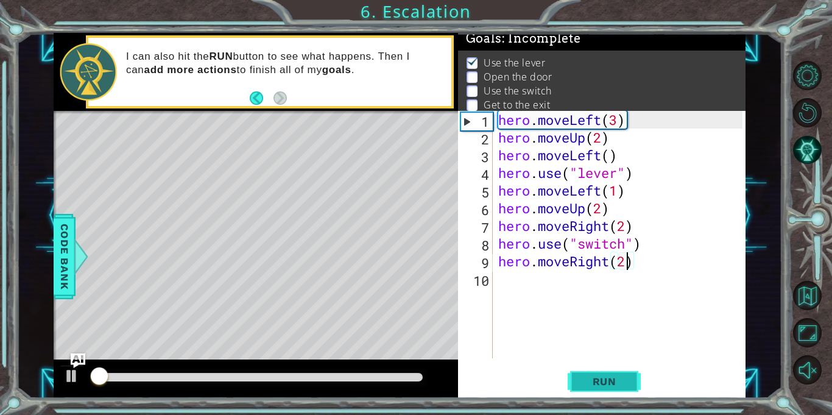
scroll to position [7, 0]
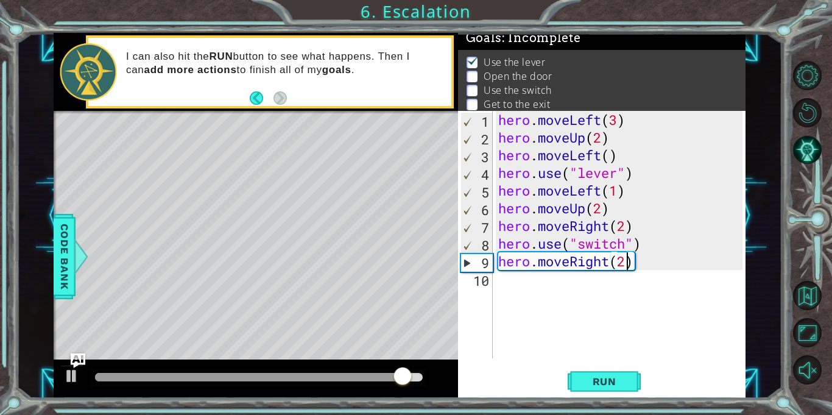
click at [640, 194] on div "hero . moveLeft ( 3 ) hero . moveUp ( 2 ) hero . moveLeft ( ) hero . use ( "lev…" at bounding box center [622, 252] width 253 height 283
type textarea "hero.moveLeft(1)"
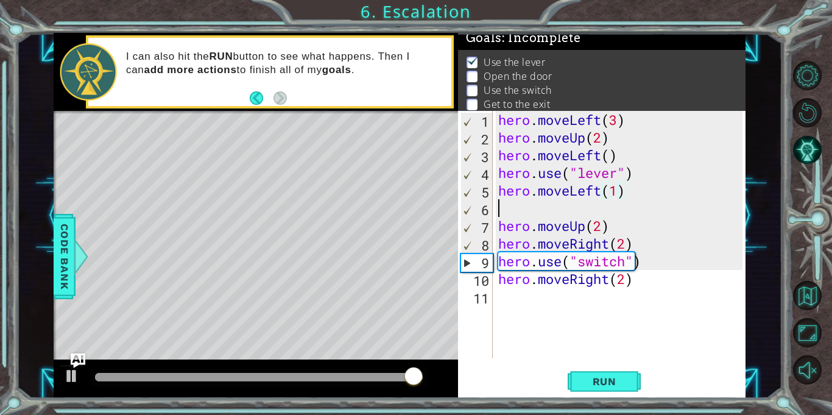
scroll to position [0, 0]
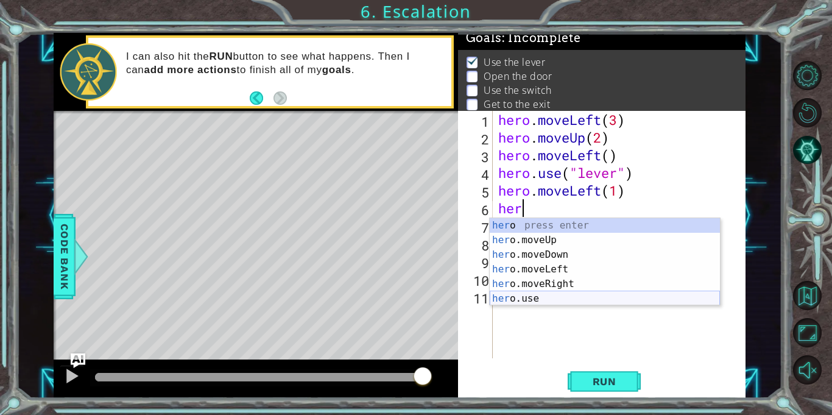
click at [561, 298] on div "her o press enter her o.moveUp press enter her o.moveDown press enter her o.mov…" at bounding box center [605, 276] width 230 height 117
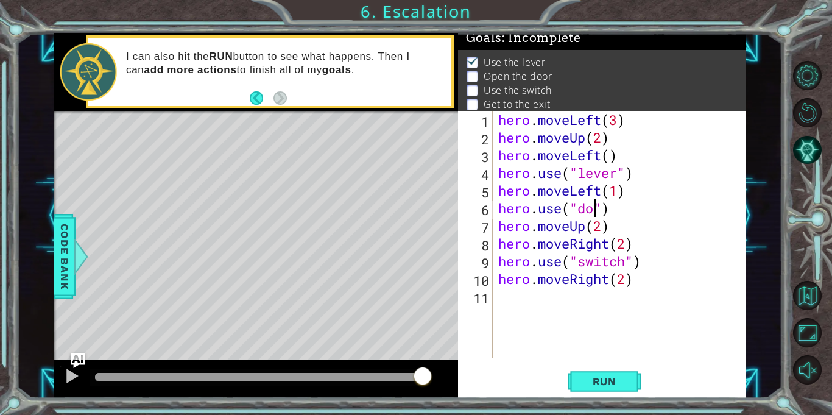
scroll to position [0, 5]
click at [628, 283] on div "hero . moveLeft ( 3 ) hero . moveUp ( 2 ) hero . moveLeft ( ) hero . use ( "lev…" at bounding box center [622, 252] width 253 height 283
type textarea "hero.moveRight(1)"
click at [507, 306] on div "hero . moveLeft ( 3 ) hero . moveUp ( 2 ) hero . moveLeft ( ) hero . use ( "lev…" at bounding box center [622, 252] width 253 height 283
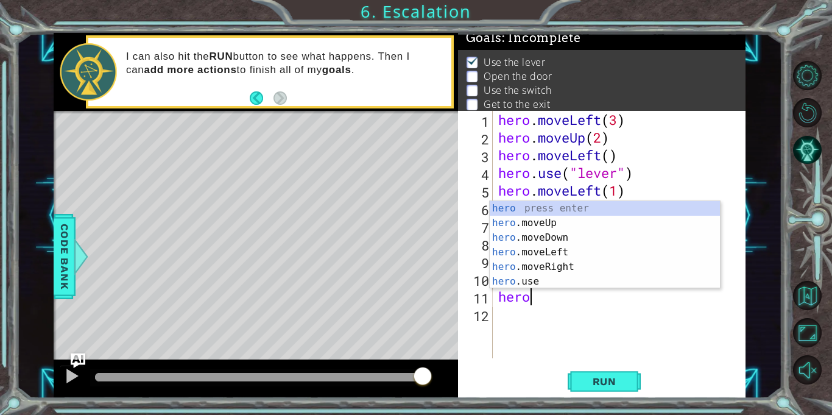
scroll to position [0, 1]
click at [535, 224] on div "hero press enter hero .moveUp press enter hero .moveDown press enter hero .move…" at bounding box center [605, 259] width 230 height 117
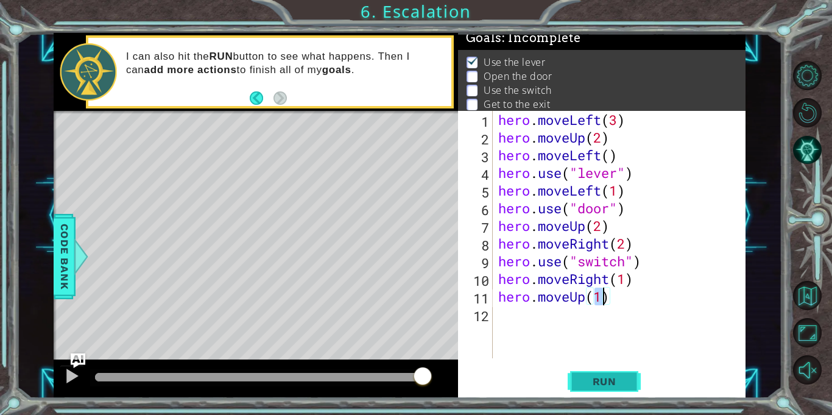
type textarea "hero.moveUp(1)"
click at [602, 387] on button "Run" at bounding box center [603, 381] width 73 height 29
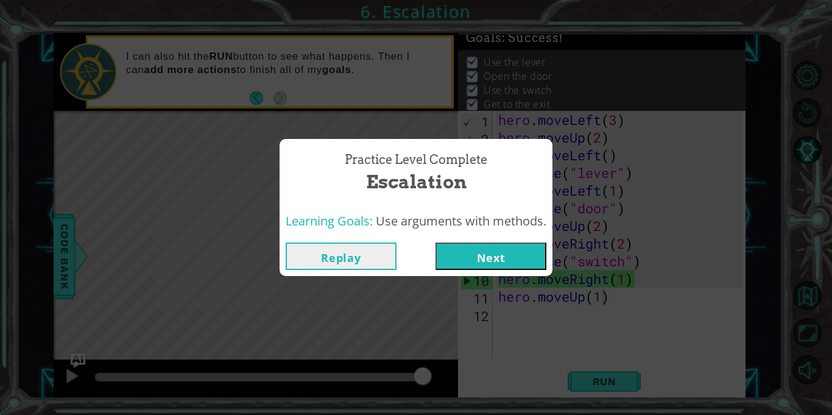
click at [487, 252] on button "Next" at bounding box center [490, 255] width 111 height 27
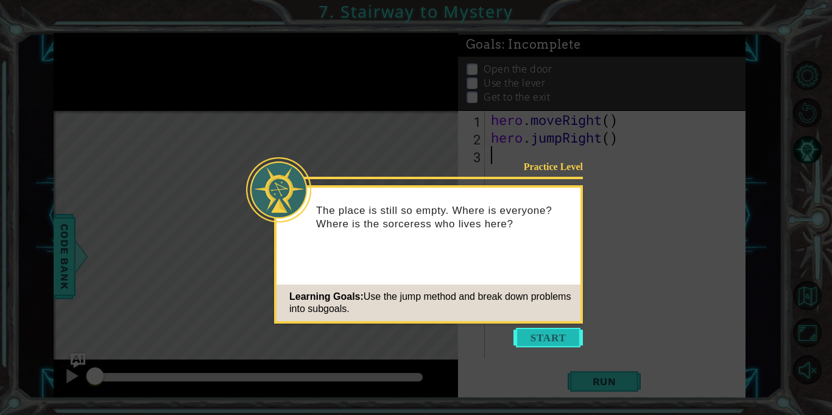
click at [533, 337] on button "Start" at bounding box center [547, 337] width 69 height 19
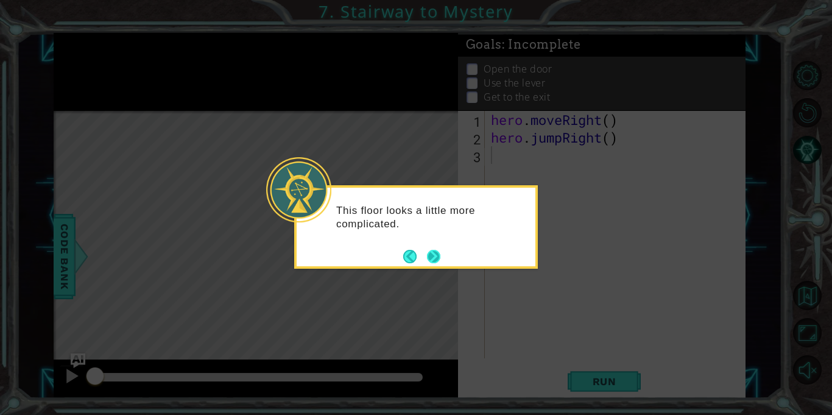
click at [432, 259] on button "Next" at bounding box center [434, 256] width 22 height 22
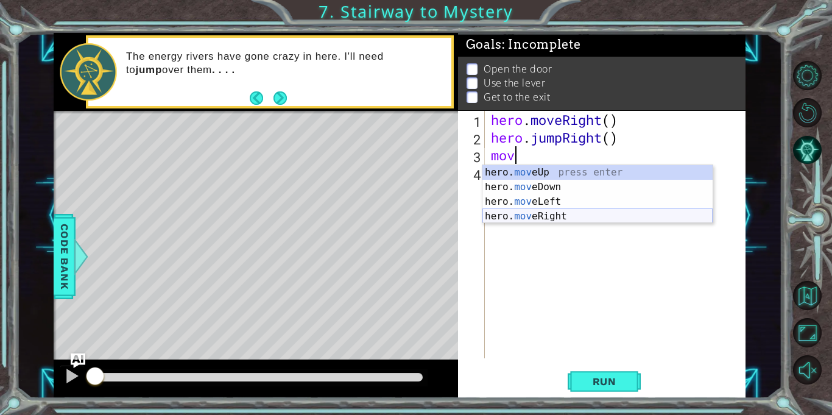
click at [560, 212] on div "hero. mov eUp press enter hero. mov eDown press enter hero. mov eLeft press ent…" at bounding box center [597, 209] width 230 height 88
type textarea "hero.moveRight(1)"
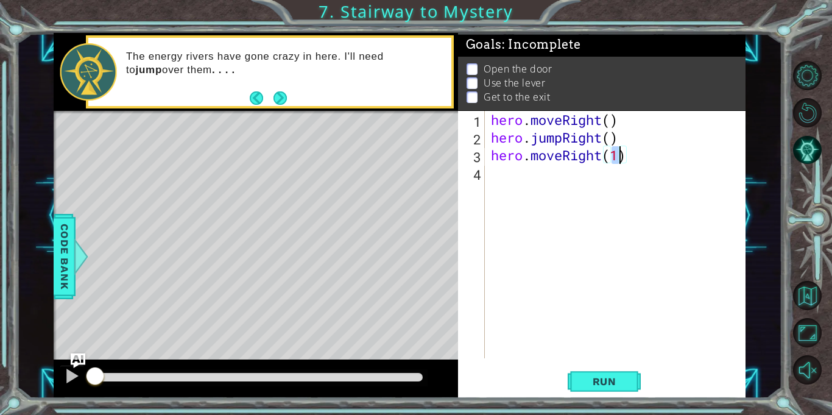
click at [516, 188] on div "hero . moveRight ( ) hero . jumpRight ( ) hero . moveRight ( 1 )" at bounding box center [618, 252] width 260 height 283
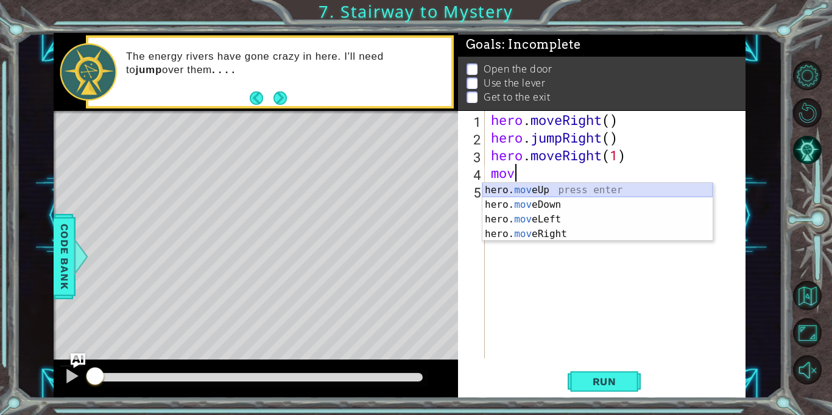
click at [551, 190] on div "hero. mov eUp press enter hero. mov eDown press enter hero. mov eLeft press ent…" at bounding box center [597, 227] width 230 height 88
type textarea "hero.moveUp(1)"
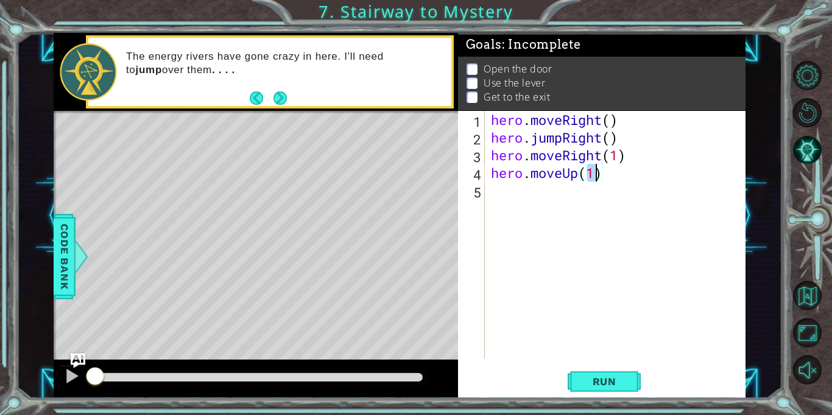
click at [522, 203] on div "hero . moveRight ( ) hero . jumpRight ( ) hero . moveRight ( 1 ) hero . moveUp …" at bounding box center [618, 252] width 260 height 283
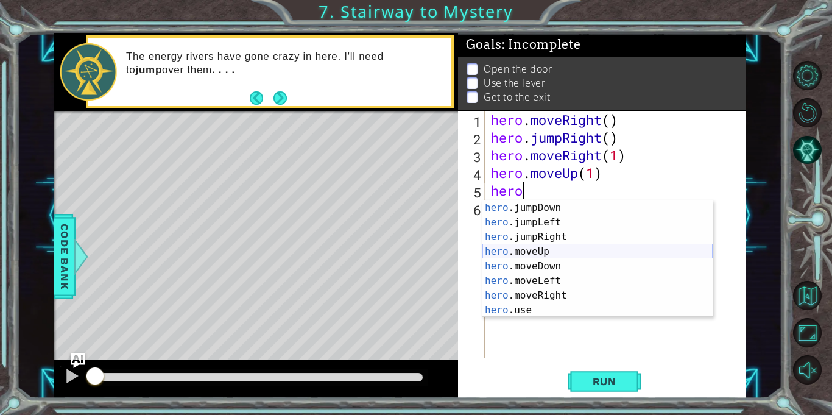
scroll to position [15, 0]
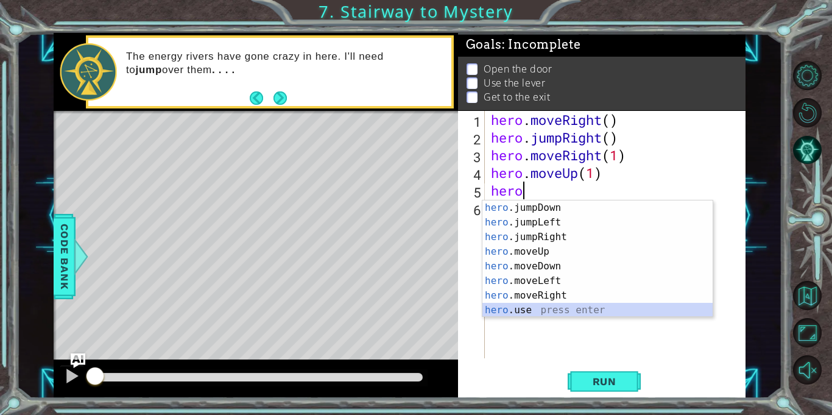
click at [566, 309] on div "hero .jumpDown press enter hero .jumpLeft press enter hero .jumpRight press ent…" at bounding box center [597, 273] width 230 height 146
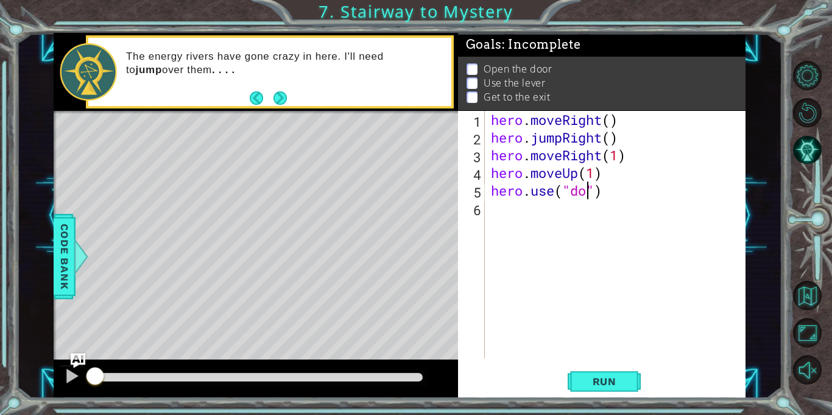
type textarea "hero.use("door")"
click at [541, 216] on div "hero . moveRight ( ) hero . jumpRight ( ) hero . moveRight ( 1 ) hero . moveUp …" at bounding box center [618, 252] width 260 height 283
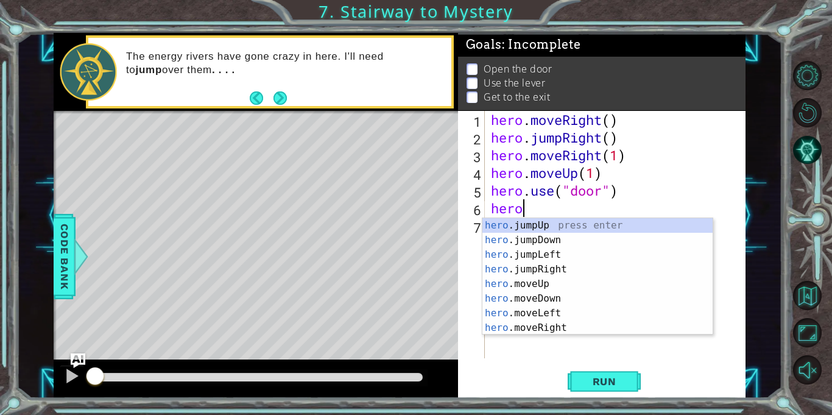
scroll to position [0, 1]
click at [542, 280] on div "hero .jumpUp press enter hero .jumpDown press enter hero .jumpLeft press enter …" at bounding box center [597, 291] width 230 height 146
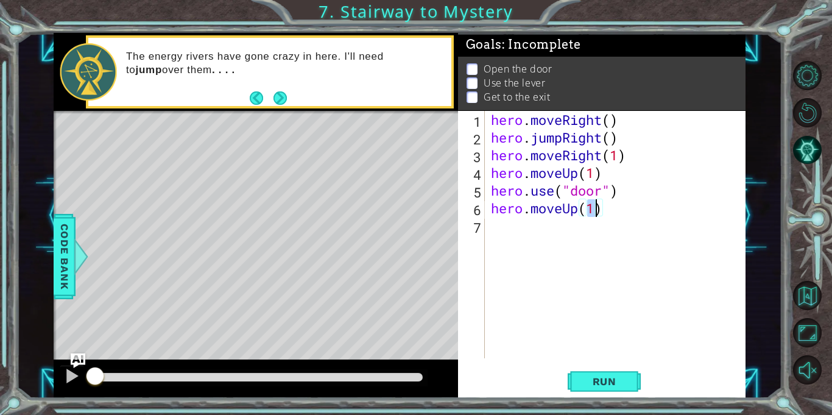
type textarea "hero.moveUp(2)"
click at [507, 236] on div "hero . moveRight ( ) hero . jumpRight ( ) hero . moveRight ( 1 ) hero . moveUp …" at bounding box center [618, 252] width 260 height 283
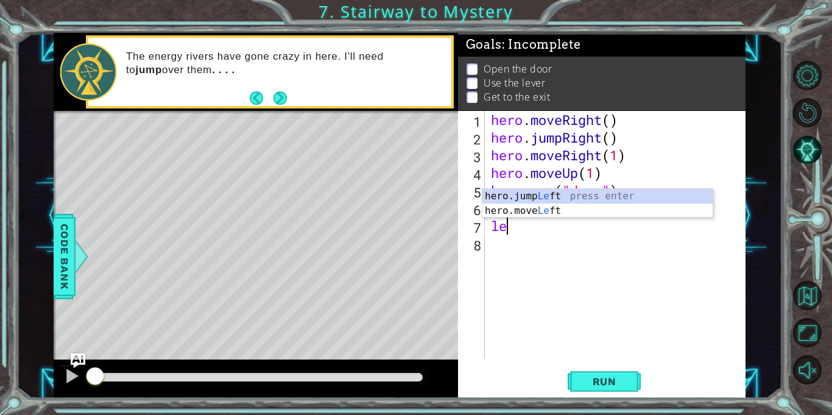
type textarea "l"
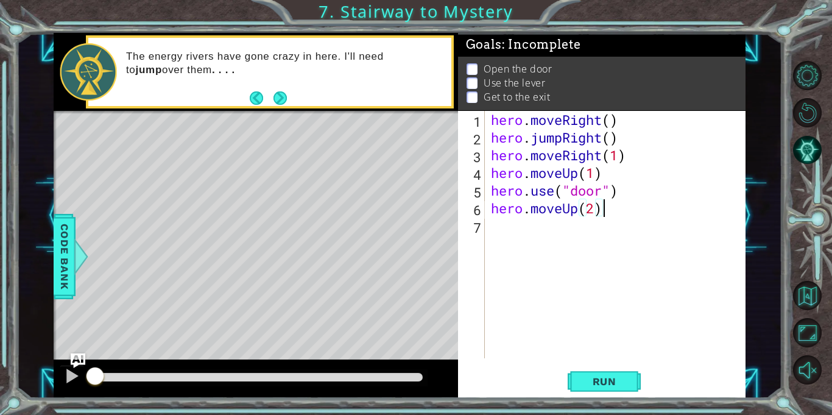
scroll to position [0, 5]
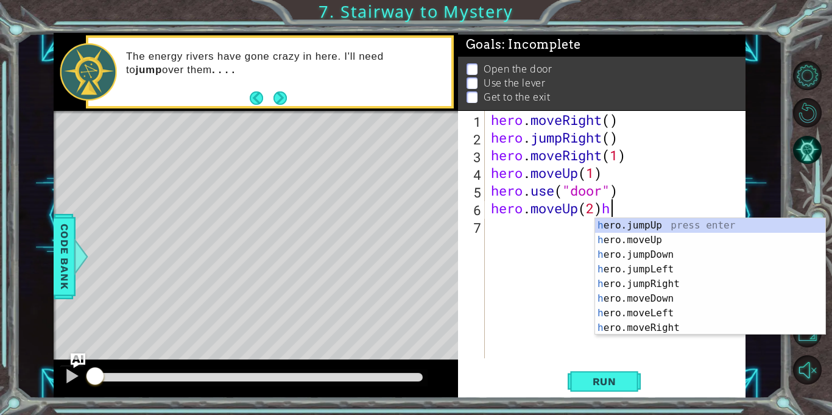
type textarea "hero.moveUp(2)"
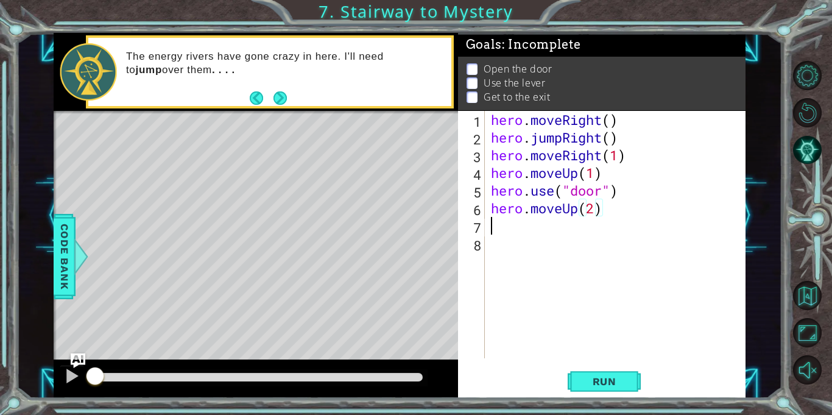
scroll to position [0, 0]
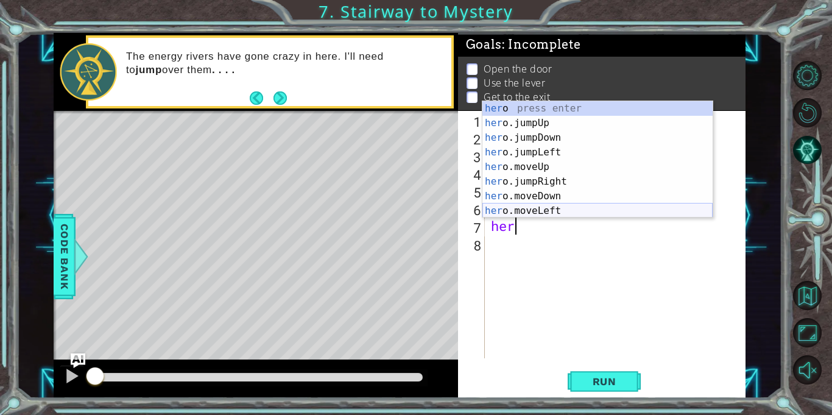
click at [563, 212] on div "her o press enter her o.jumpUp press enter her o.jumpDown press enter her o.jum…" at bounding box center [597, 174] width 230 height 146
type textarea "hero.moveLeft(1)"
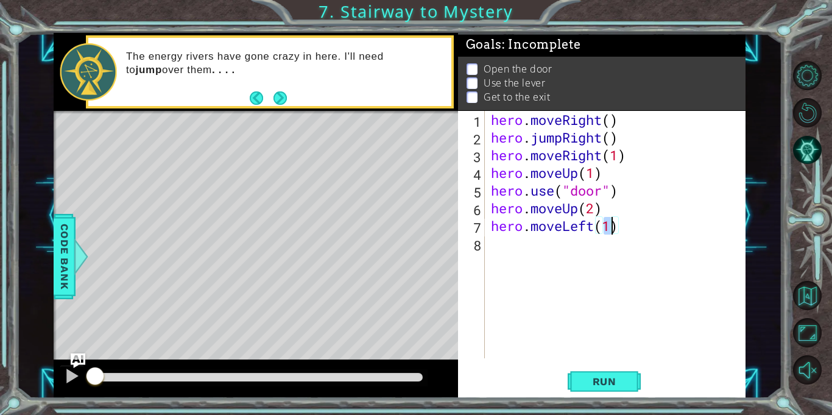
click at [505, 247] on div "hero . moveRight ( ) hero . jumpRight ( ) hero . moveRight ( 1 ) hero . moveUp …" at bounding box center [618, 252] width 260 height 283
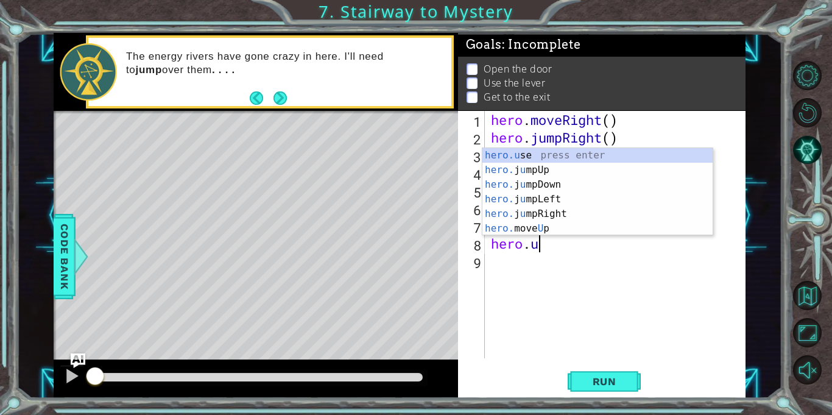
scroll to position [0, 2]
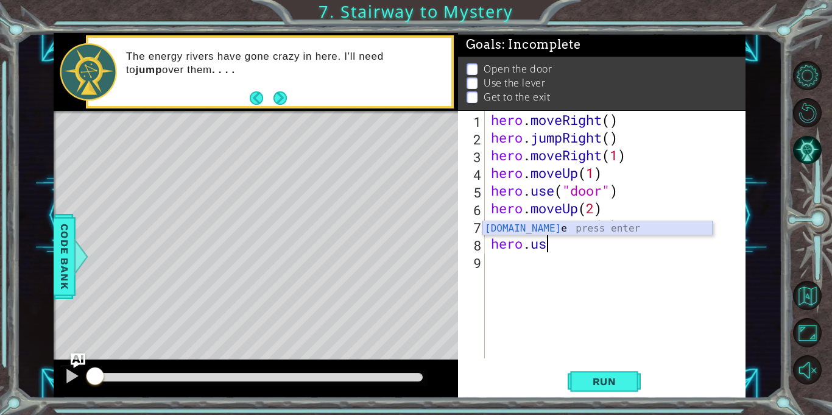
click at [552, 225] on div "[DOMAIN_NAME] e press enter" at bounding box center [597, 243] width 230 height 44
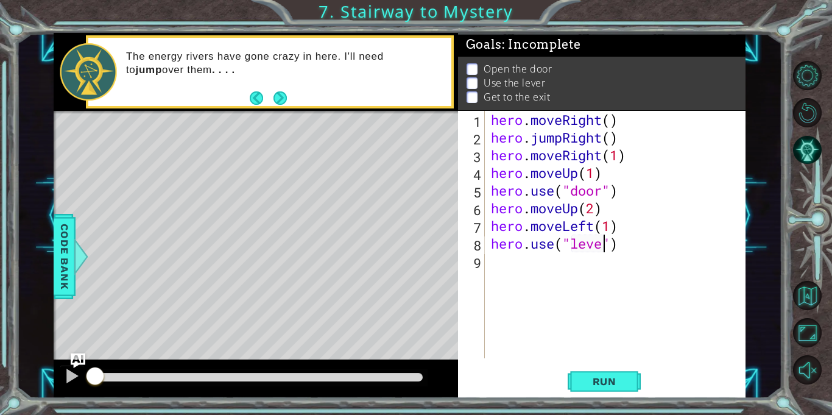
type textarea "hero.use("lever")"
click at [519, 267] on div "hero . moveRight ( ) hero . jumpRight ( ) hero . moveRight ( 1 ) hero . moveUp …" at bounding box center [618, 252] width 260 height 283
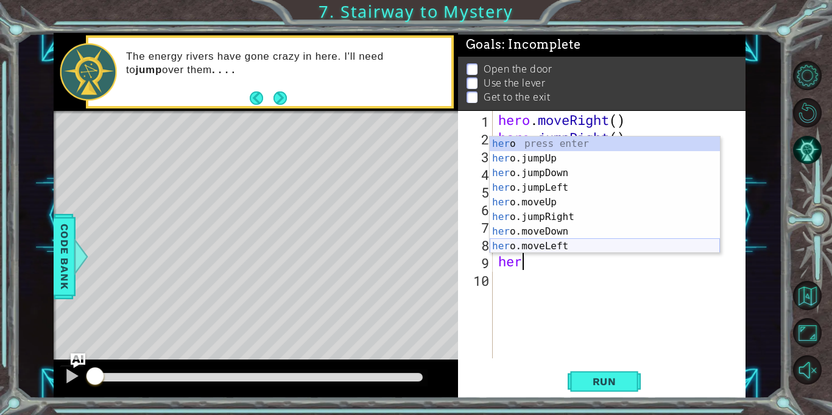
click at [552, 244] on div "her o press enter her o.jumpUp press enter her o.jumpDown press enter her o.jum…" at bounding box center [605, 209] width 230 height 146
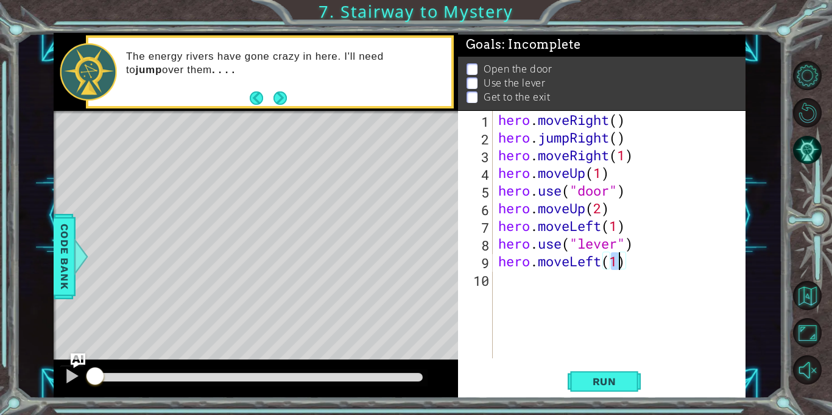
type textarea "hero.moveLeft(2)"
click at [550, 285] on div "hero . moveRight ( ) hero . jumpRight ( ) hero . moveRight ( 1 ) hero . moveUp …" at bounding box center [622, 252] width 253 height 283
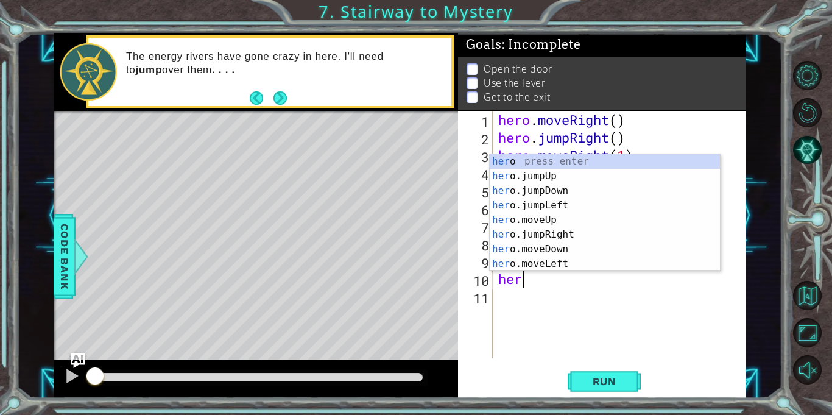
type textarea "hero"
click at [546, 177] on div "hero press enter hero .jumpUp press enter hero .jumpDown press enter hero .jump…" at bounding box center [605, 227] width 230 height 146
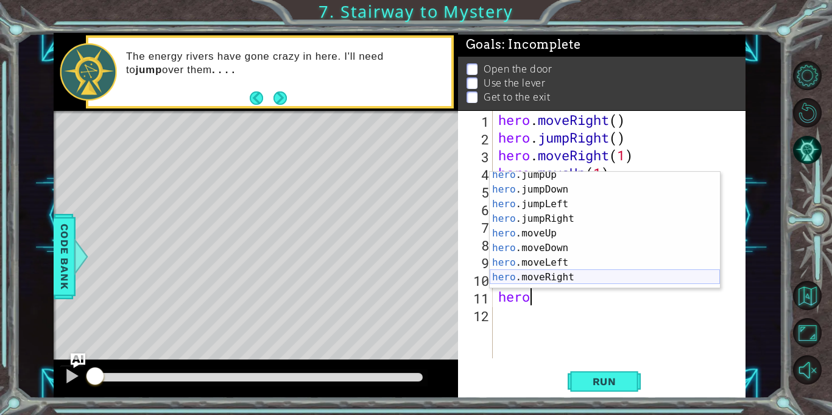
scroll to position [19, 0]
click at [561, 273] on div "hero .jumpUp press enter hero .jumpDown press enter hero .jumpLeft press enter …" at bounding box center [605, 240] width 230 height 146
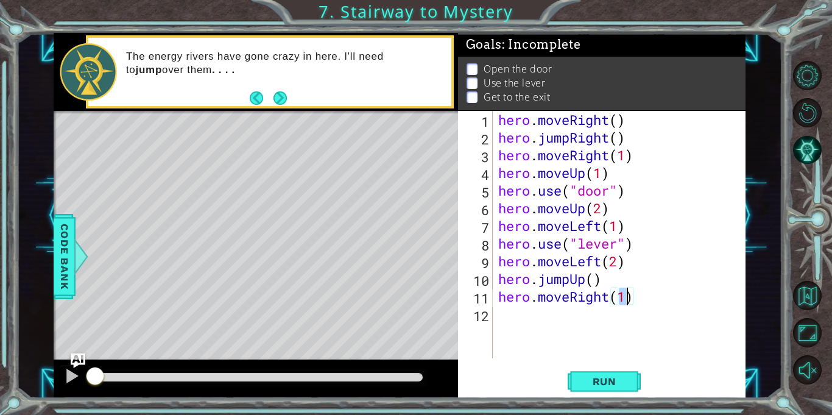
type textarea "hero.moveRight(2)"
click at [512, 320] on div "hero . moveRight ( ) hero . jumpRight ( ) hero . moveRight ( 1 ) hero . moveUp …" at bounding box center [622, 252] width 253 height 283
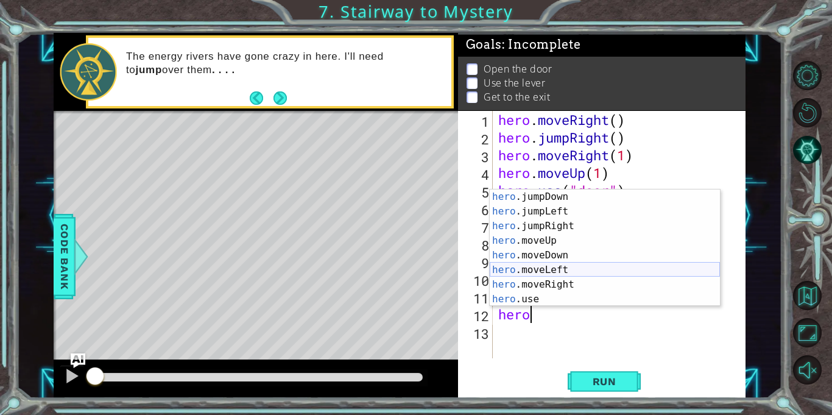
scroll to position [0, 0]
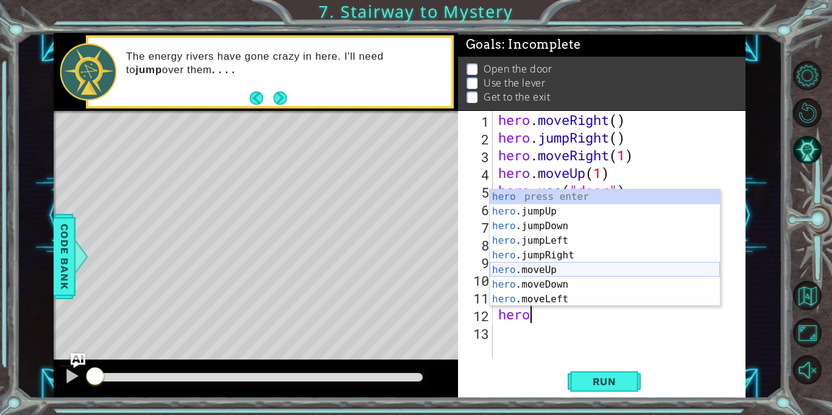
click at [564, 268] on div "hero press enter hero .jumpUp press enter hero .jumpDown press enter hero .jump…" at bounding box center [605, 262] width 230 height 146
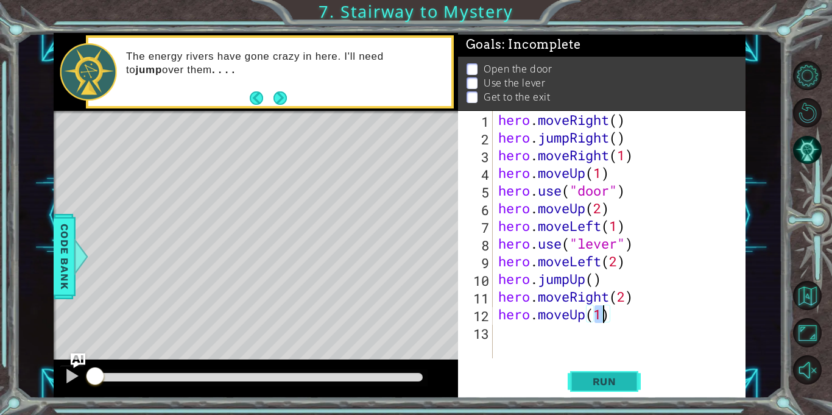
type textarea "hero.moveUp(1)"
click at [600, 383] on span "Run" at bounding box center [604, 381] width 48 height 12
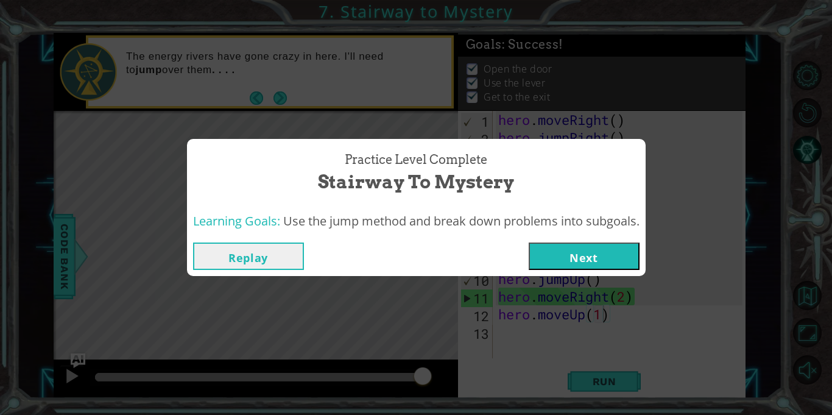
click at [583, 251] on button "Next" at bounding box center [583, 255] width 111 height 27
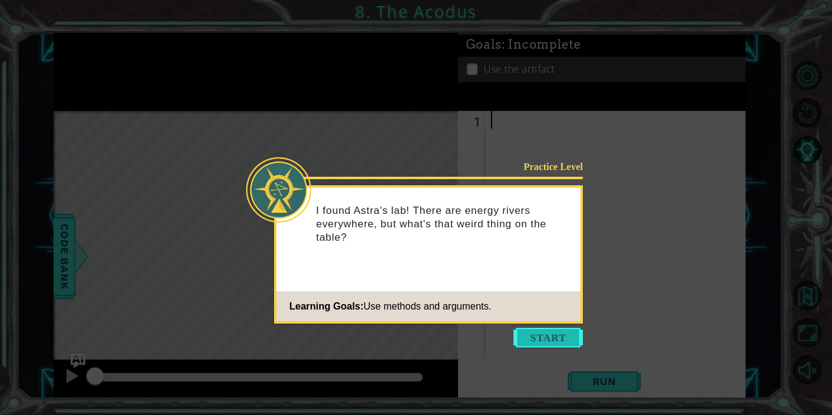
click at [553, 337] on button "Start" at bounding box center [547, 337] width 69 height 19
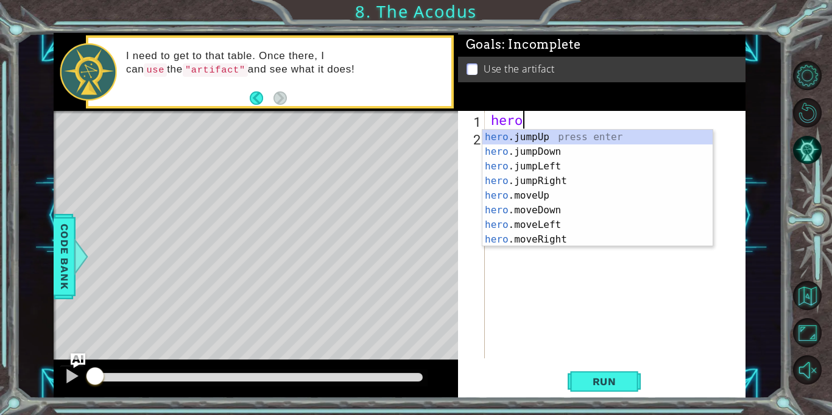
scroll to position [0, 1]
click at [541, 195] on div "hero .jumpUp press enter hero .jumpDown press enter hero .jumpLeft press enter …" at bounding box center [597, 203] width 230 height 146
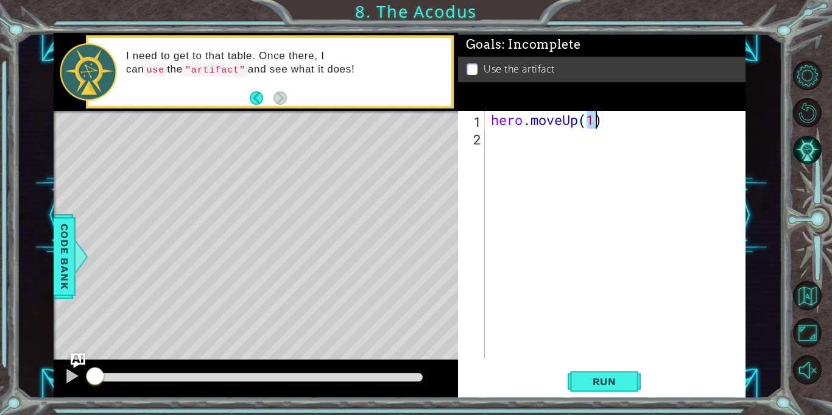
type textarea "hero.moveUp(2)"
click at [552, 156] on div "hero . moveUp ( 2 )" at bounding box center [618, 252] width 260 height 283
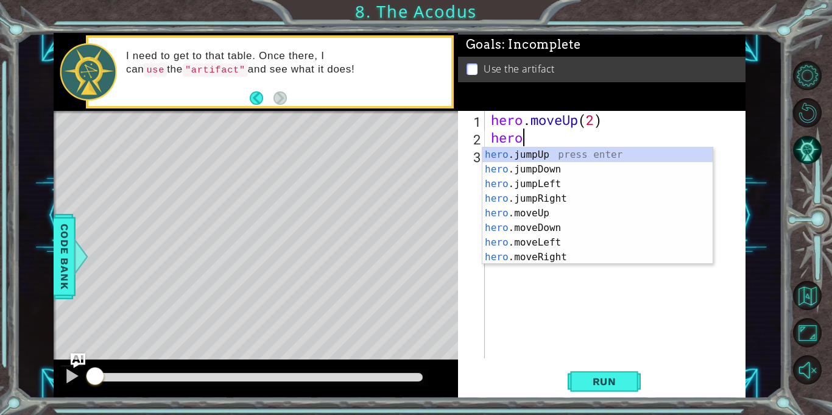
scroll to position [0, 1]
click at [570, 241] on div "hero .jumpUp press enter hero .jumpDown press enter hero .jumpLeft press enter …" at bounding box center [597, 220] width 230 height 146
type textarea "hero.moveLeft(1)"
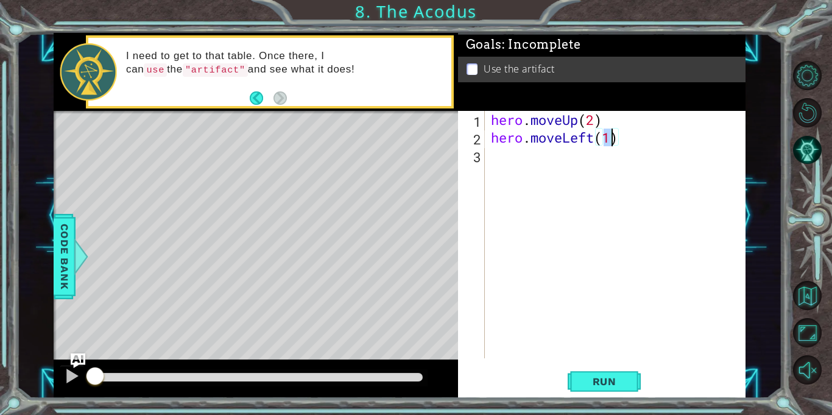
click at [525, 167] on div "hero . moveUp ( 2 ) hero . moveLeft ( 1 )" at bounding box center [618, 252] width 260 height 283
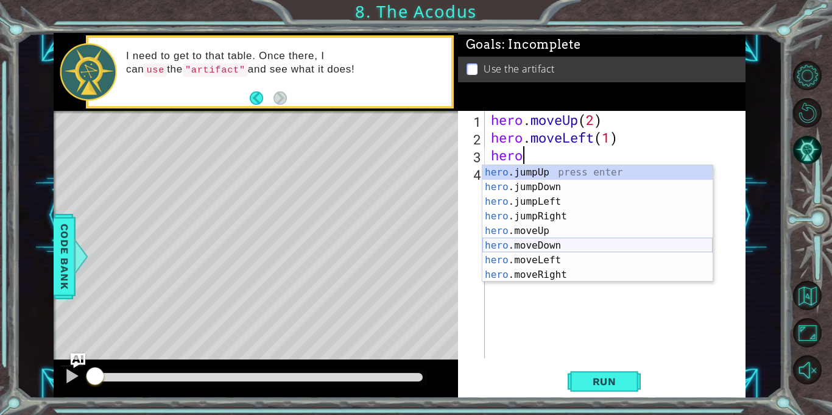
click at [571, 247] on div "hero .jumpUp press enter hero .jumpDown press enter hero .jumpLeft press enter …" at bounding box center [597, 238] width 230 height 146
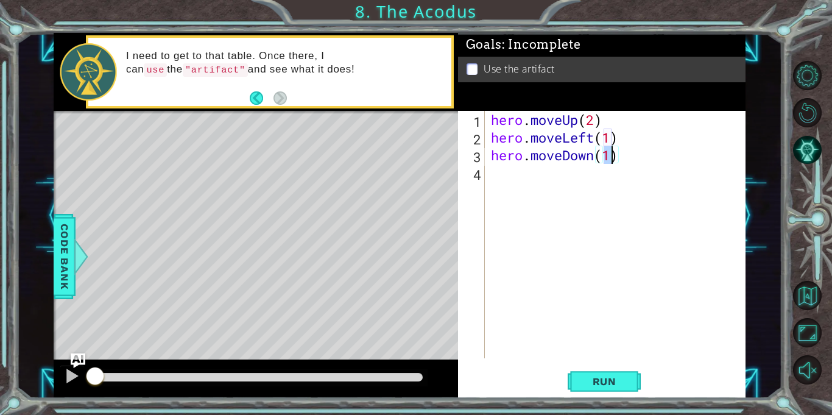
type textarea "hero.moveDown(2)"
click at [547, 177] on div "hero . moveUp ( 2 ) hero . moveLeft ( 1 ) hero . moveDown ( 2 )" at bounding box center [618, 252] width 260 height 283
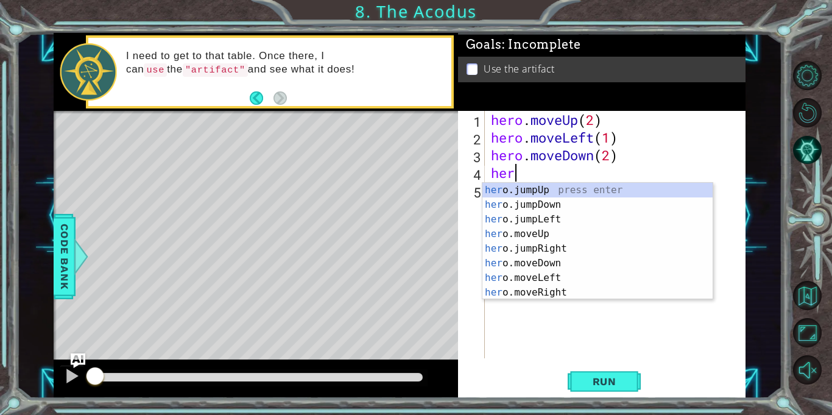
type textarea "hero"
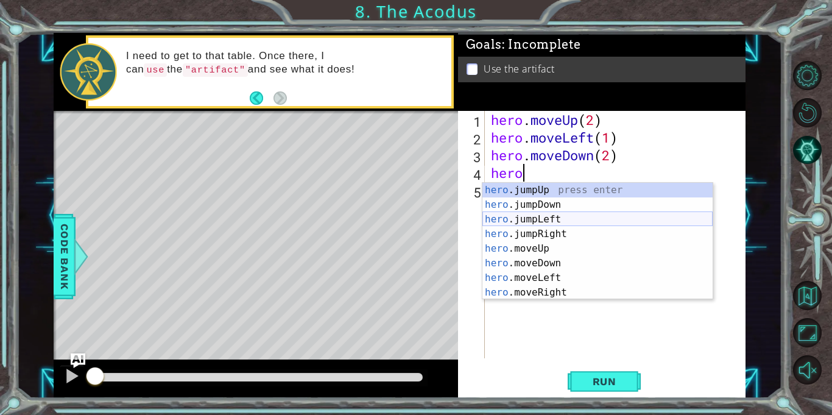
click at [564, 223] on div "hero .jumpUp press enter hero .jumpDown press enter hero .jumpLeft press enter …" at bounding box center [597, 256] width 230 height 146
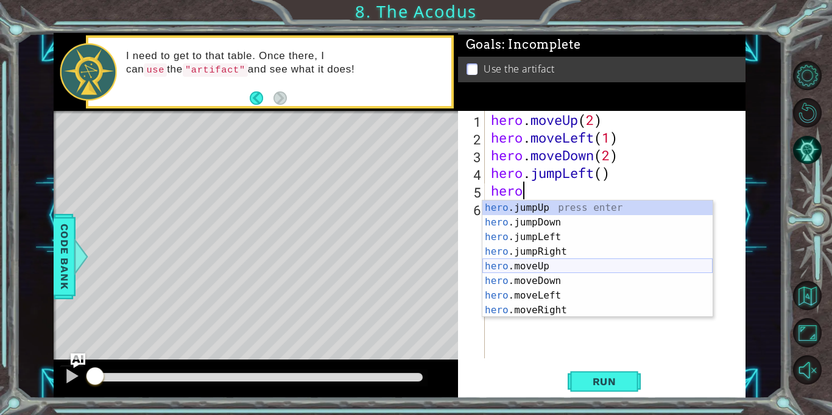
click at [564, 262] on div "hero .jumpUp press enter hero .jumpDown press enter hero .jumpLeft press enter …" at bounding box center [597, 273] width 230 height 146
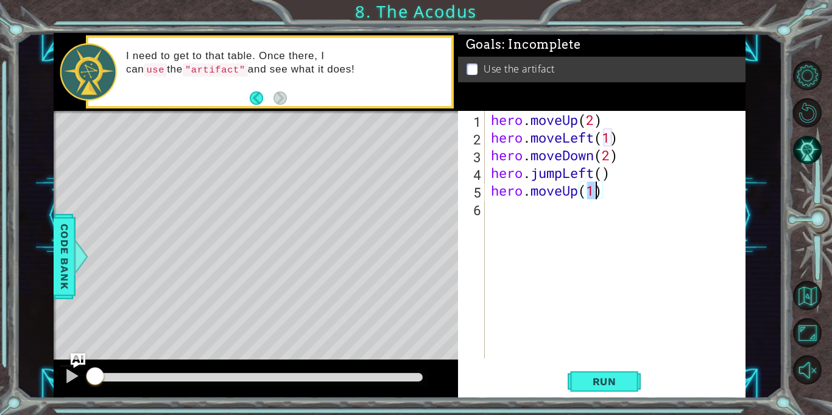
type textarea "hero.moveUp(2)"
click at [567, 222] on div "hero . moveUp ( 2 ) hero . moveLeft ( 1 ) hero . moveDown ( 2 ) hero . jumpLeft…" at bounding box center [618, 252] width 260 height 283
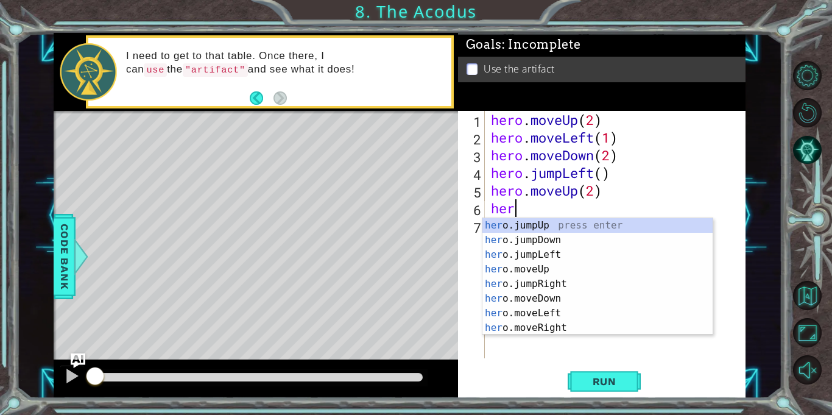
scroll to position [0, 1]
click at [553, 328] on div "hero .jumpUp press enter hero .jumpDown press enter hero .jumpLeft press enter …" at bounding box center [597, 291] width 230 height 146
type textarea "hero.moveRight(1)"
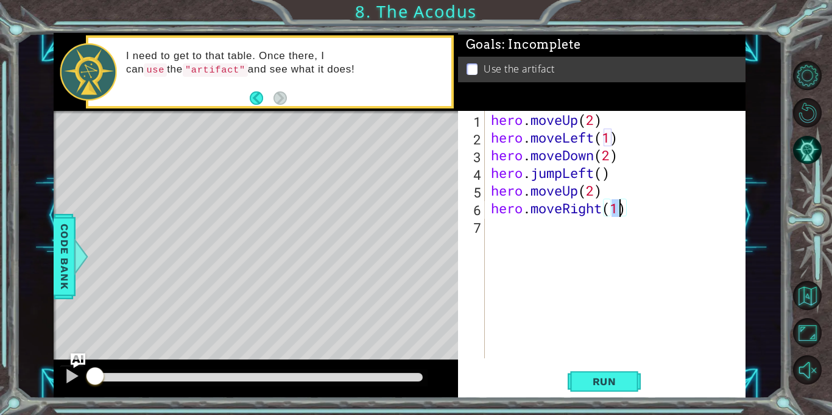
click at [515, 228] on div "hero . moveUp ( 2 ) hero . moveLeft ( 1 ) hero . moveDown ( 2 ) hero . jumpLeft…" at bounding box center [618, 252] width 260 height 283
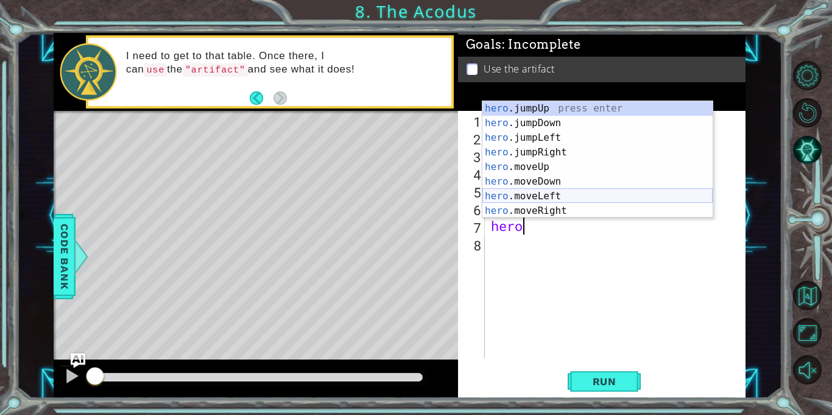
scroll to position [15, 0]
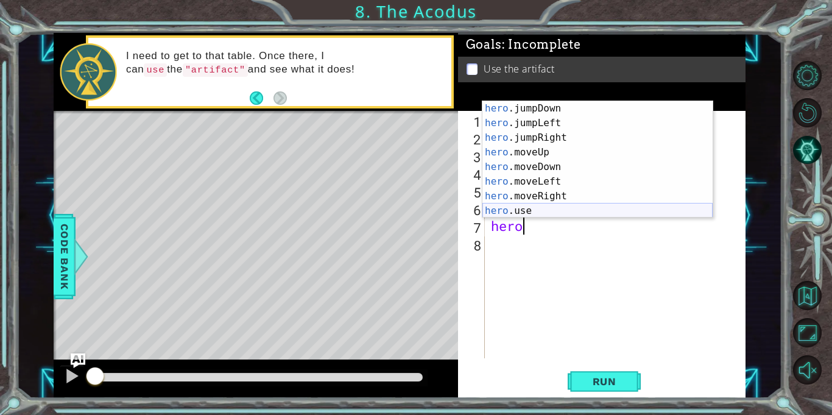
click at [548, 208] on div "hero .jumpDown press enter hero .jumpLeft press enter hero .jumpRight press ent…" at bounding box center [597, 174] width 230 height 146
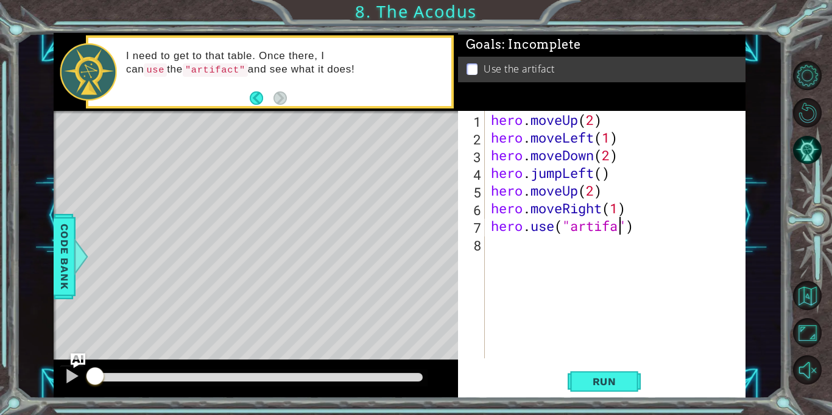
scroll to position [0, 6]
type textarea "hero.use("artifact")"
click at [589, 382] on span "Run" at bounding box center [604, 381] width 48 height 12
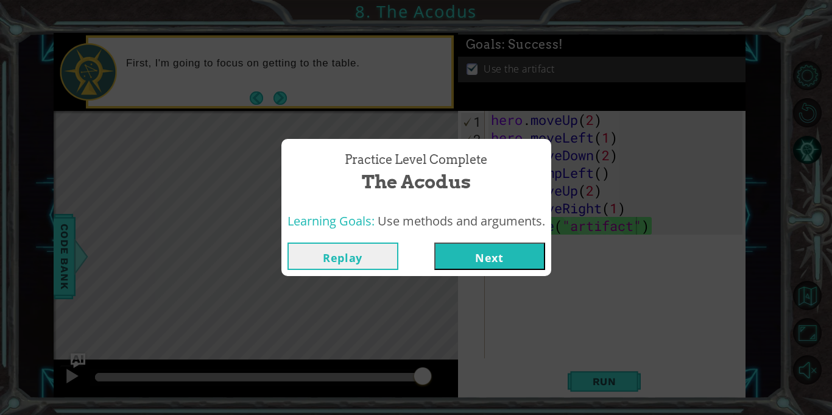
click at [469, 254] on button "Next" at bounding box center [489, 255] width 111 height 27
